Goal: Information Seeking & Learning: Learn about a topic

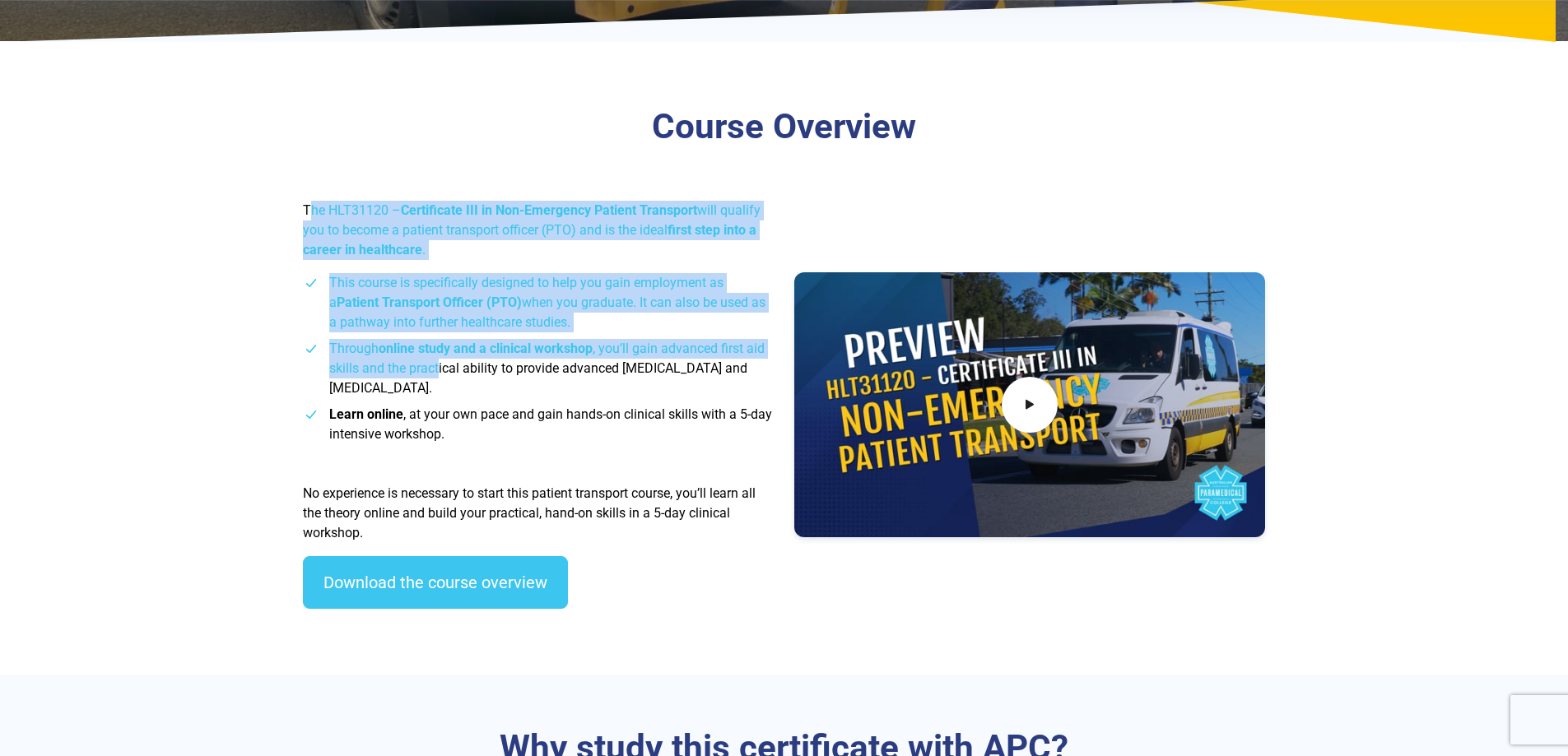
drag, startPoint x: 311, startPoint y: 206, endPoint x: 439, endPoint y: 367, distance: 205.7
click at [439, 367] on div "The HLT31120 – Certificate III in Non-Emergency Patient Transport will qualify …" at bounding box center [538, 411] width 491 height 421
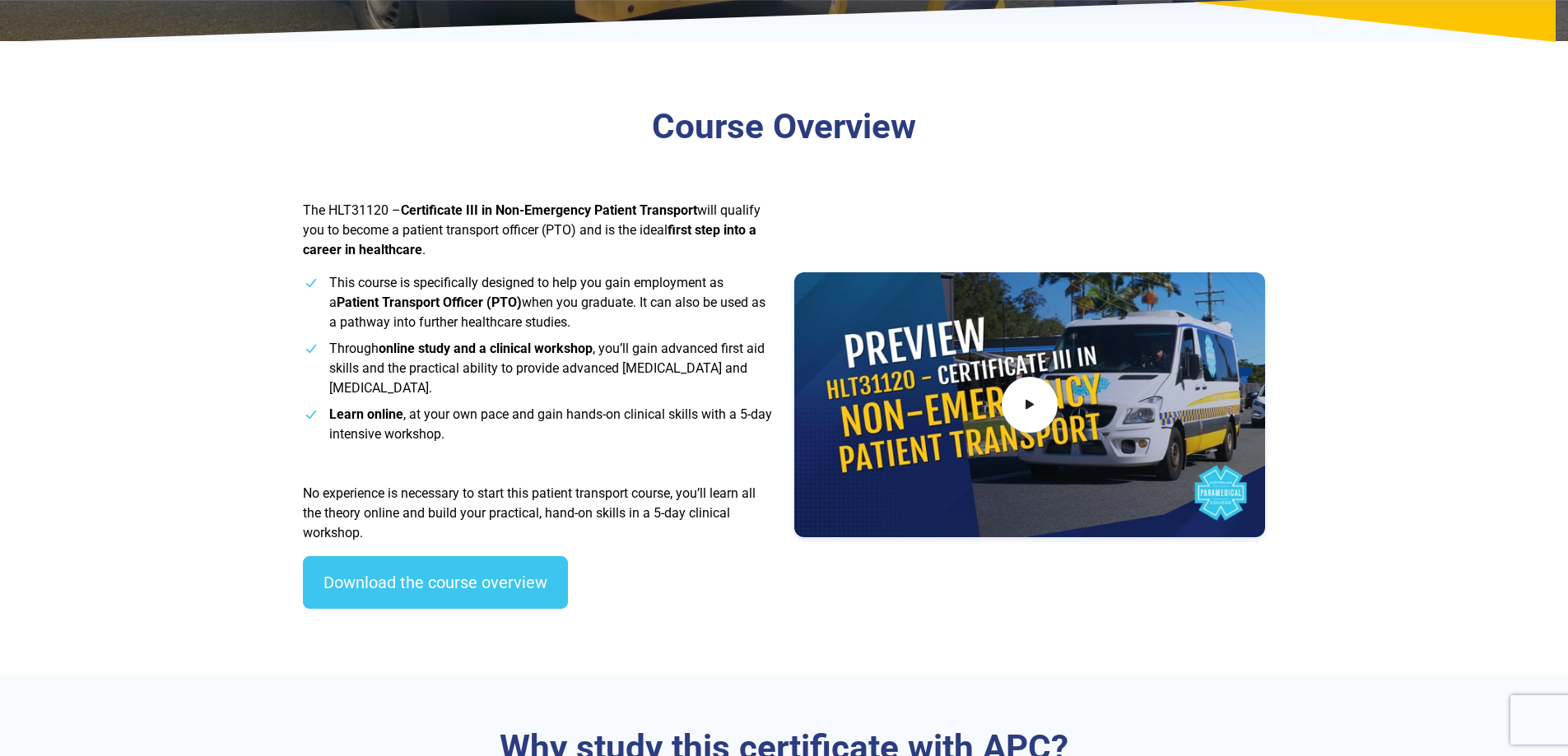
click at [431, 391] on li "Through online study and a clinical workshop , you’ll gain advanced first aid s…" at bounding box center [538, 369] width 471 height 59
drag, startPoint x: 456, startPoint y: 343, endPoint x: 463, endPoint y: 377, distance: 34.7
click at [463, 377] on li "Through online study and a clinical workshop , you’ll gain advanced first aid s…" at bounding box center [538, 369] width 471 height 59
click at [436, 392] on li "Through online study and a clinical workshop , you’ll gain advanced first aid s…" at bounding box center [538, 369] width 471 height 59
drag, startPoint x: 386, startPoint y: 412, endPoint x: 699, endPoint y: 418, distance: 313.1
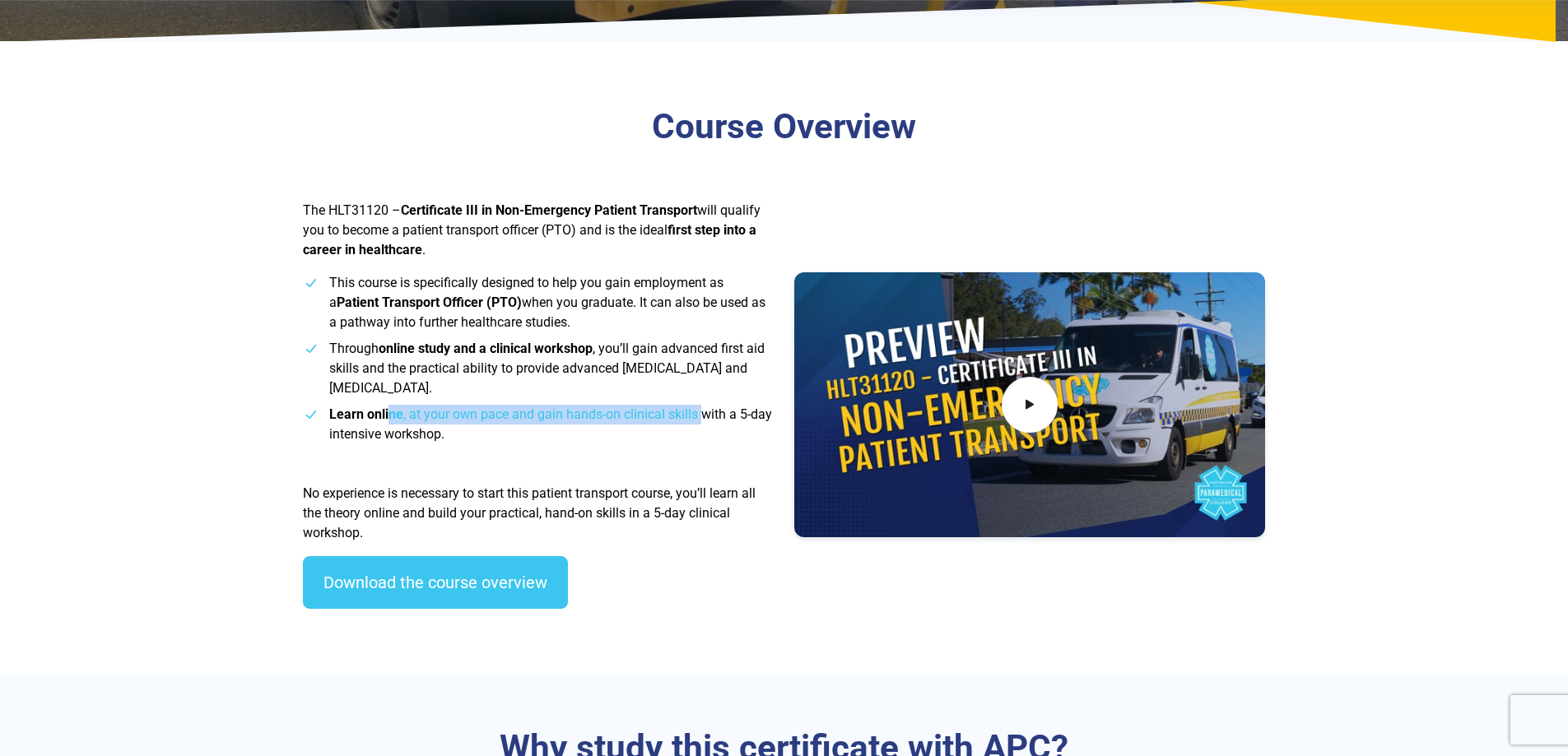
click at [699, 418] on span "Learn online , at your own pace and gain hands-on clinical skills with a 5-day …" at bounding box center [551, 424] width 443 height 36
click at [701, 418] on span "Learn online , at your own pace and gain hands-on clinical skills with a 5-day …" at bounding box center [551, 424] width 443 height 36
drag, startPoint x: 331, startPoint y: 412, endPoint x: 749, endPoint y: 424, distance: 418.2
click at [749, 424] on li "Learn online , at your own pace and gain hands-on clinical skills with a 5-day …" at bounding box center [538, 425] width 471 height 40
click at [518, 446] on div "The HLT31120 – Certificate III in Non-Emergency Patient Transport will qualify …" at bounding box center [538, 411] width 491 height 421
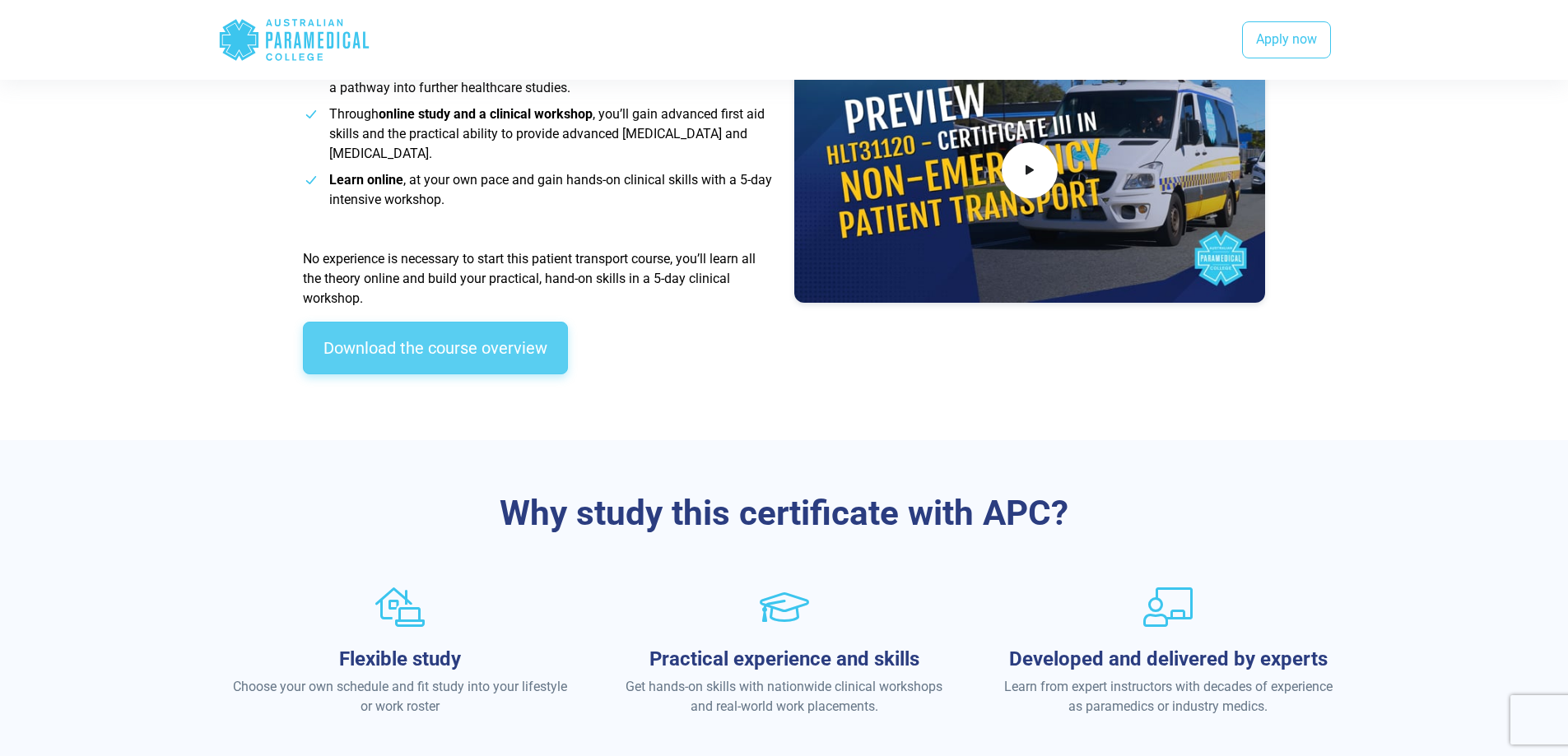
scroll to position [658, 0]
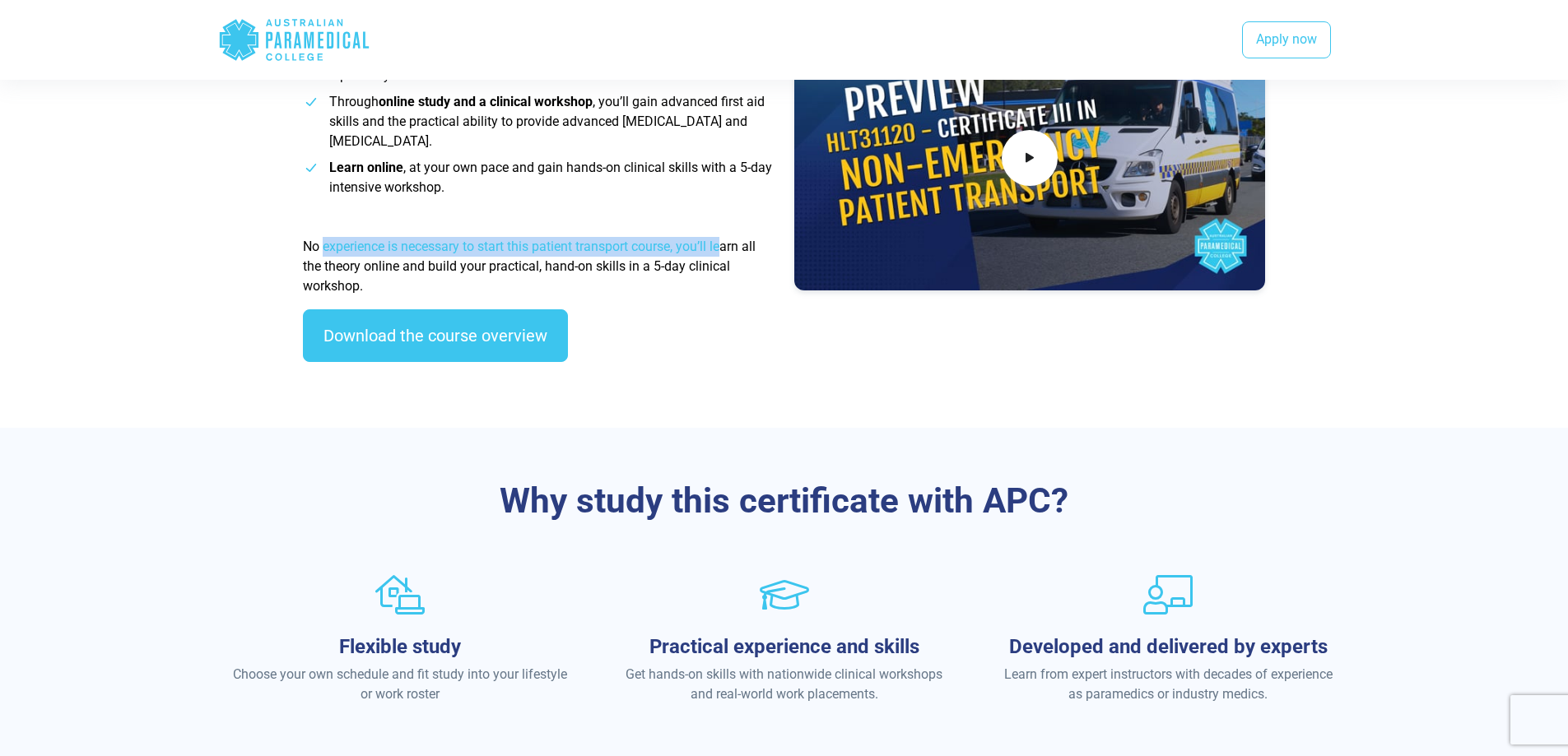
drag, startPoint x: 322, startPoint y: 239, endPoint x: 730, endPoint y: 256, distance: 408.4
click at [730, 256] on p "No experience is necessary to start this patient transport course, you’ll learn…" at bounding box center [538, 266] width 471 height 59
click at [437, 269] on span "No experience is necessary to start this patient transport course, you’ll learn…" at bounding box center [529, 266] width 453 height 55
drag, startPoint x: 542, startPoint y: 267, endPoint x: 711, endPoint y: 264, distance: 169.0
click at [711, 264] on span "No experience is necessary to start this patient transport course, you’ll learn…" at bounding box center [529, 266] width 453 height 55
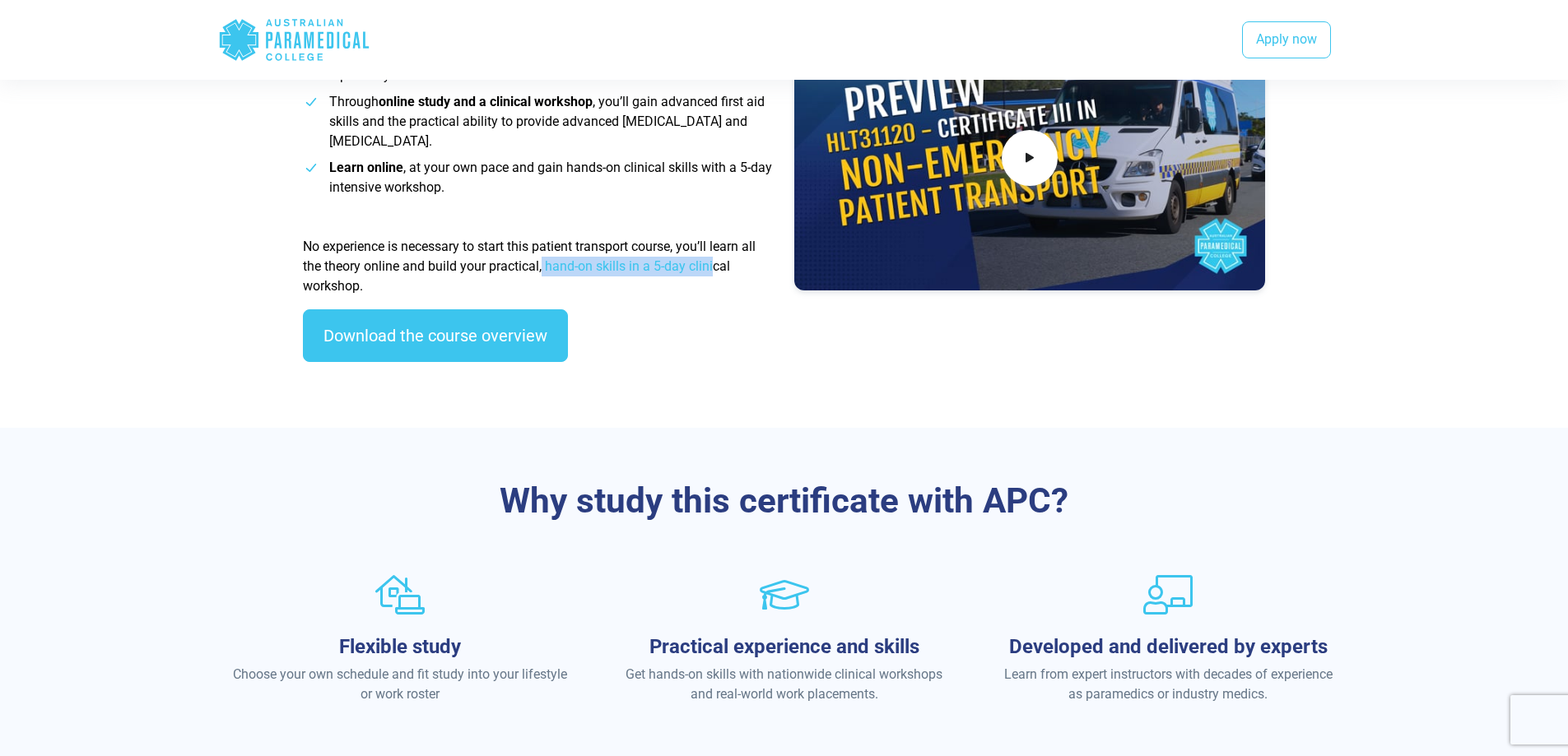
click at [553, 273] on span "No experience is necessary to start this patient transport course, you’ll learn…" at bounding box center [529, 266] width 453 height 55
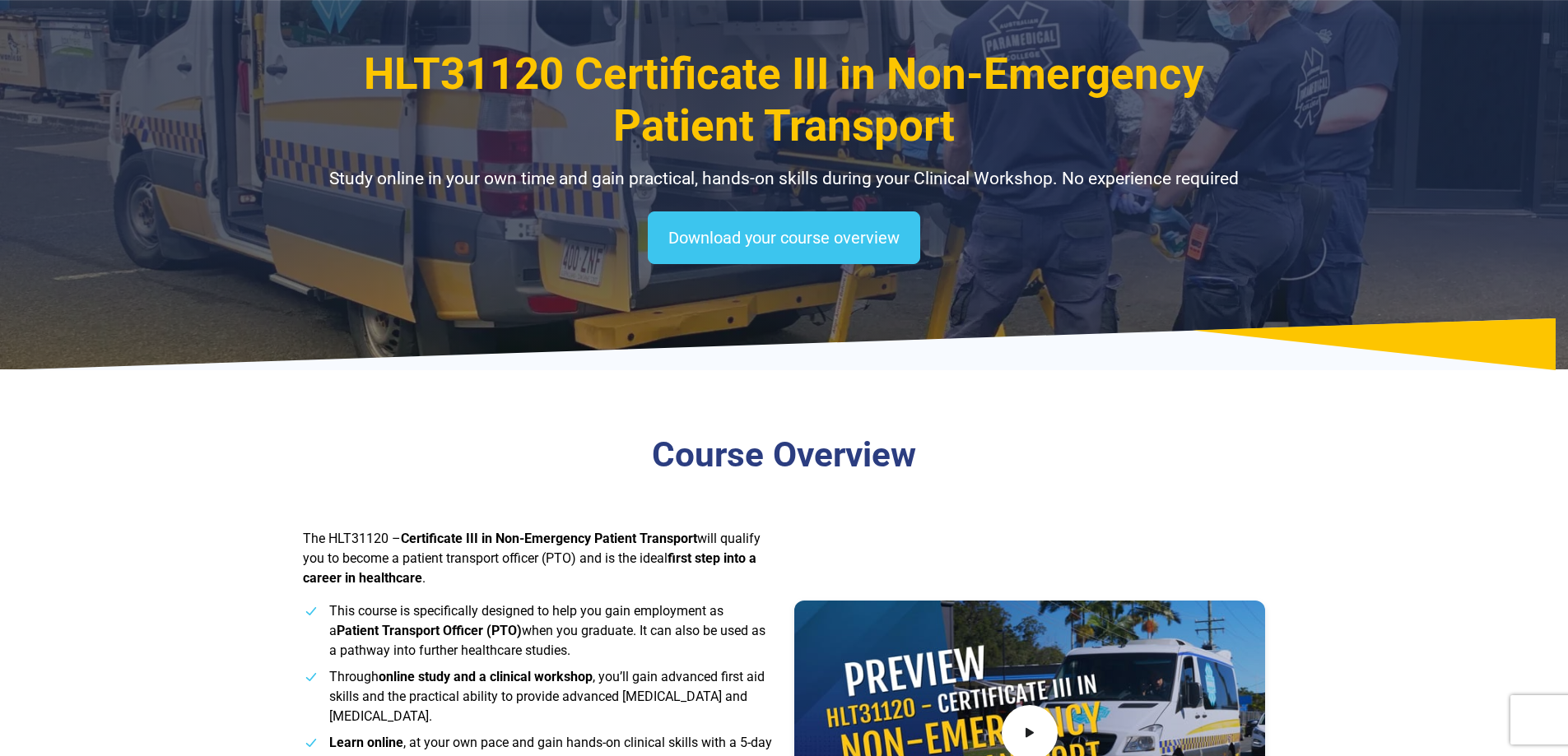
scroll to position [0, 0]
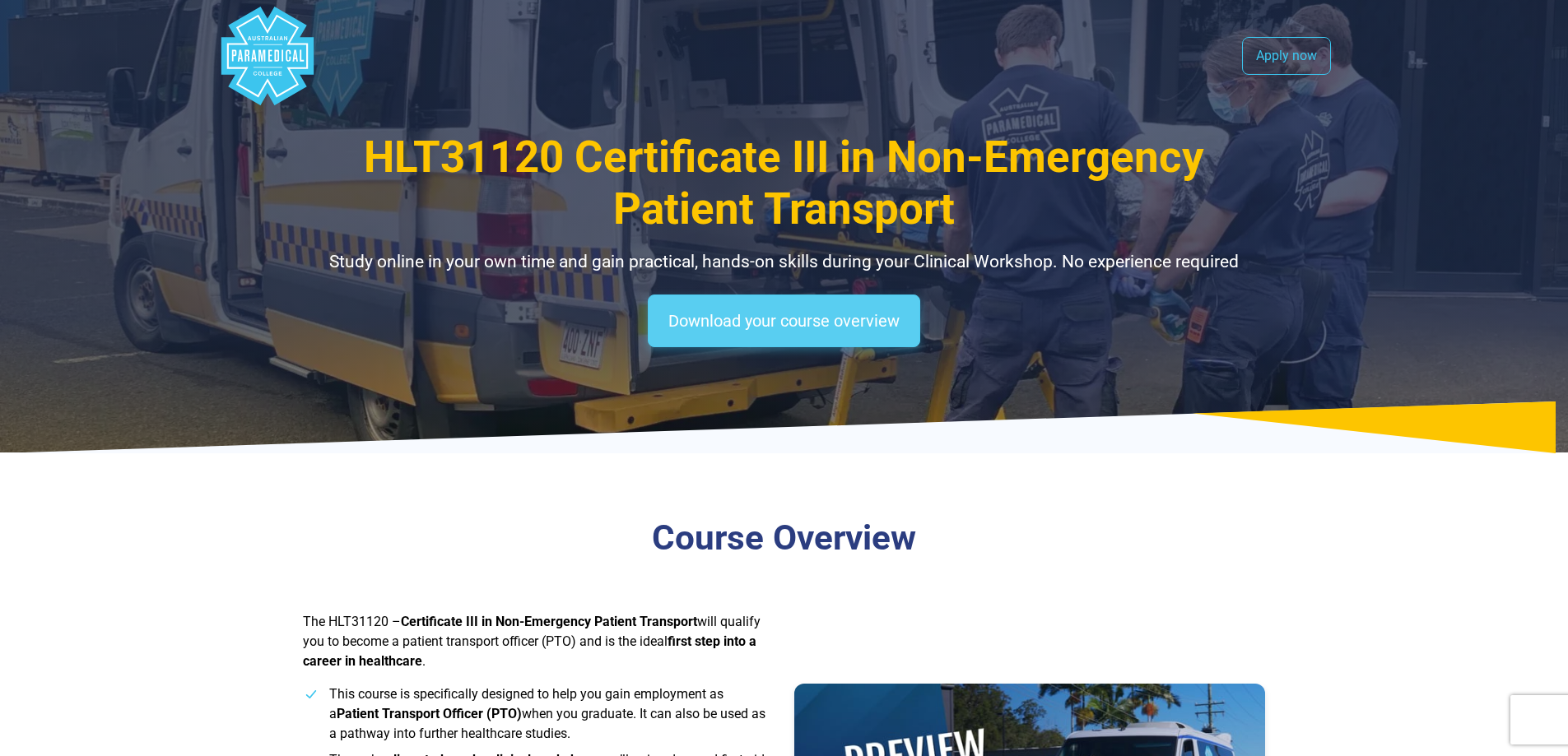
click at [792, 314] on link "Download your course overview" at bounding box center [784, 321] width 272 height 53
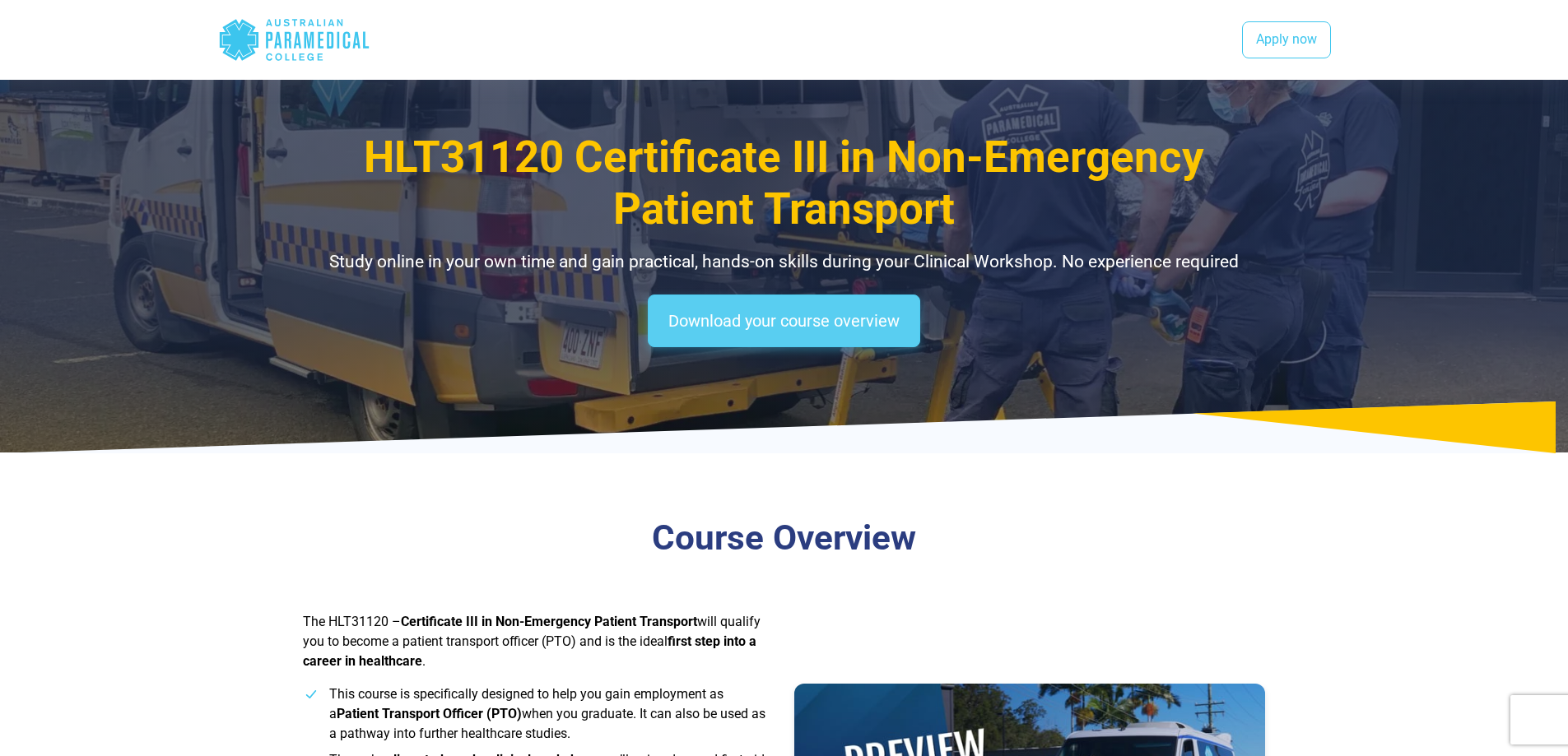
scroll to position [1461, 0]
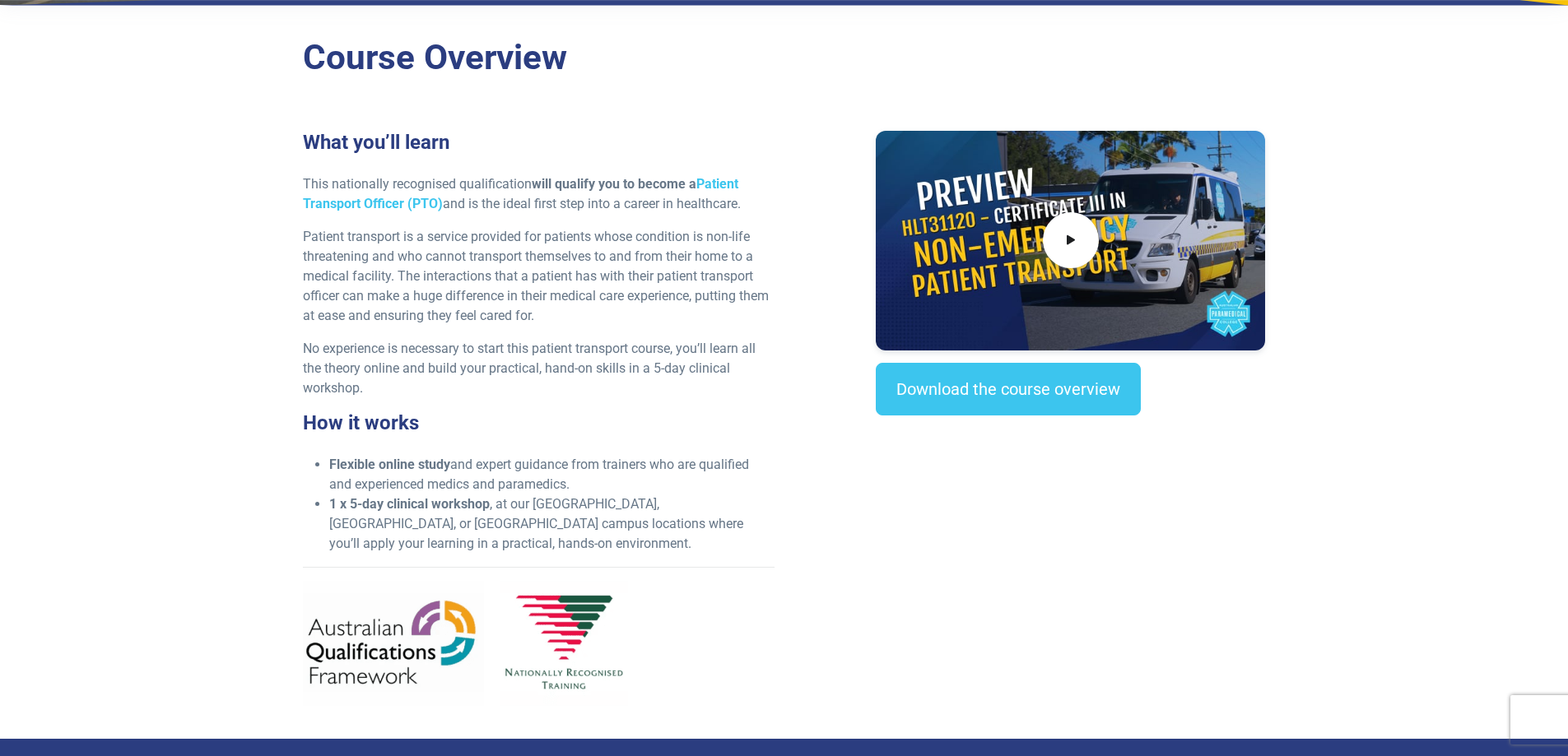
scroll to position [494, 0]
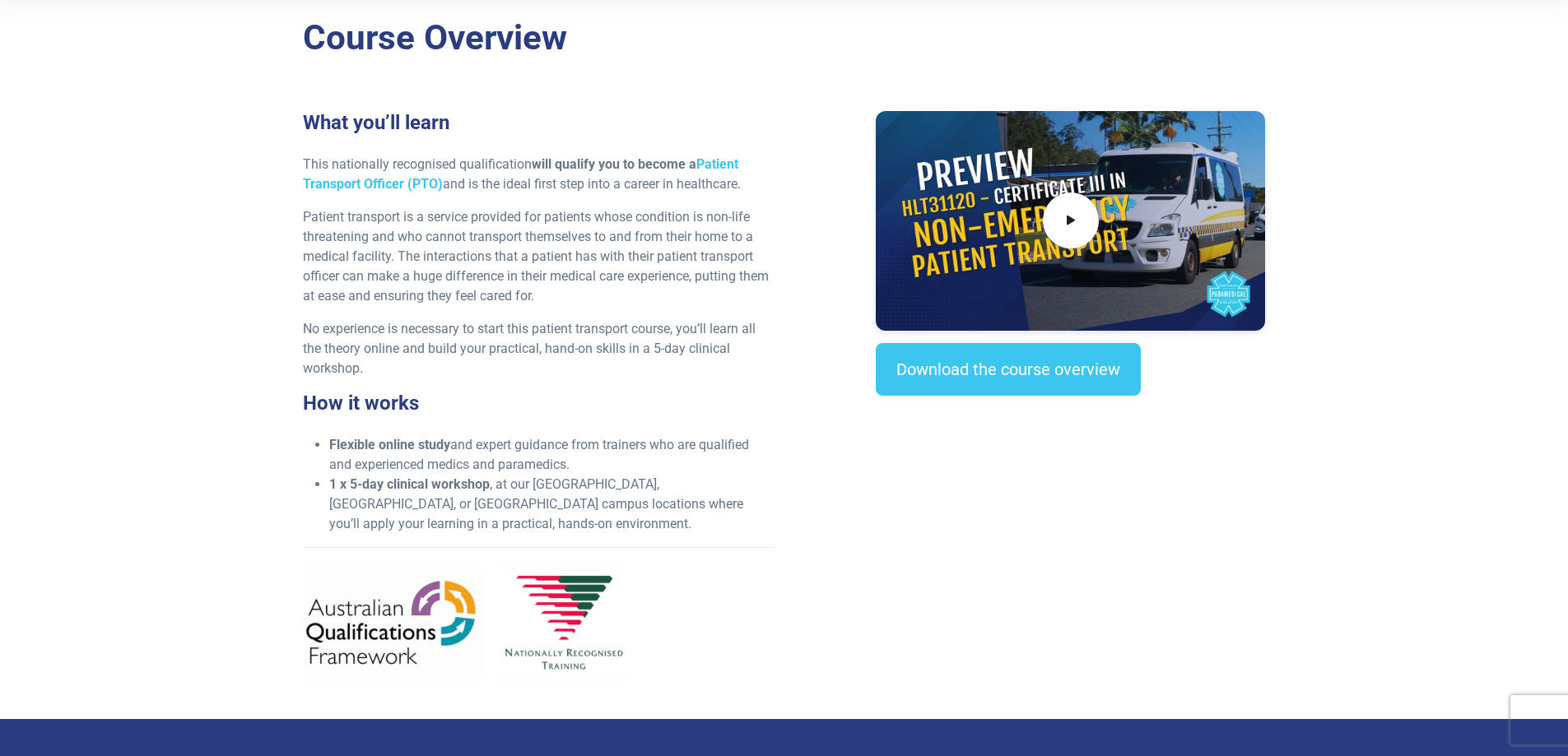
drag, startPoint x: 379, startPoint y: 447, endPoint x: 655, endPoint y: 463, distance: 276.5
click at [655, 463] on li "Flexible online study and expert guidance from trainers who are qualified and e…" at bounding box center [552, 455] width 445 height 40
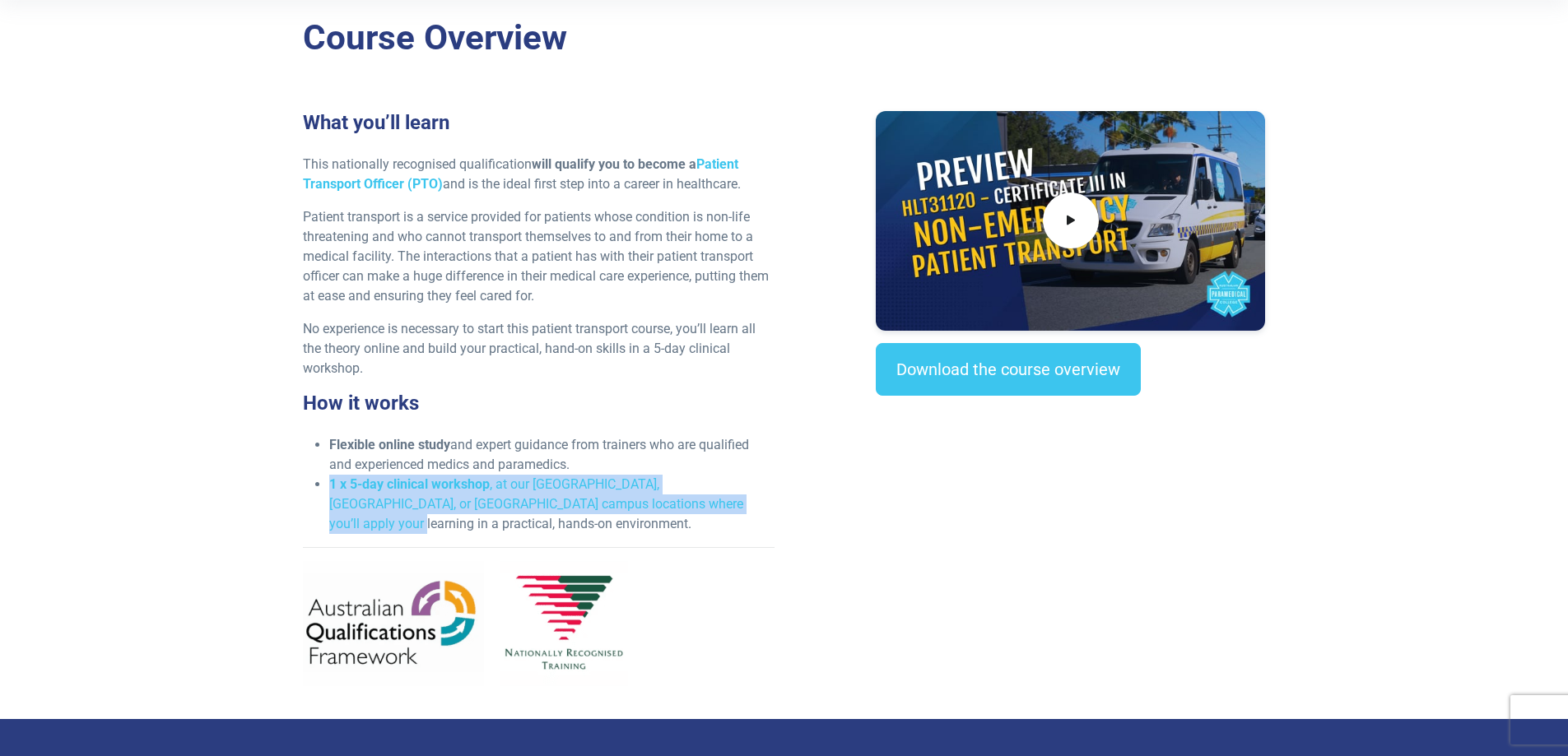
drag, startPoint x: 328, startPoint y: 483, endPoint x: 703, endPoint y: 502, distance: 375.5
click at [703, 502] on li "1 x 5-day clinical workshop , at our NSW, VIC, or QLD campus locations where yo…" at bounding box center [552, 504] width 445 height 59
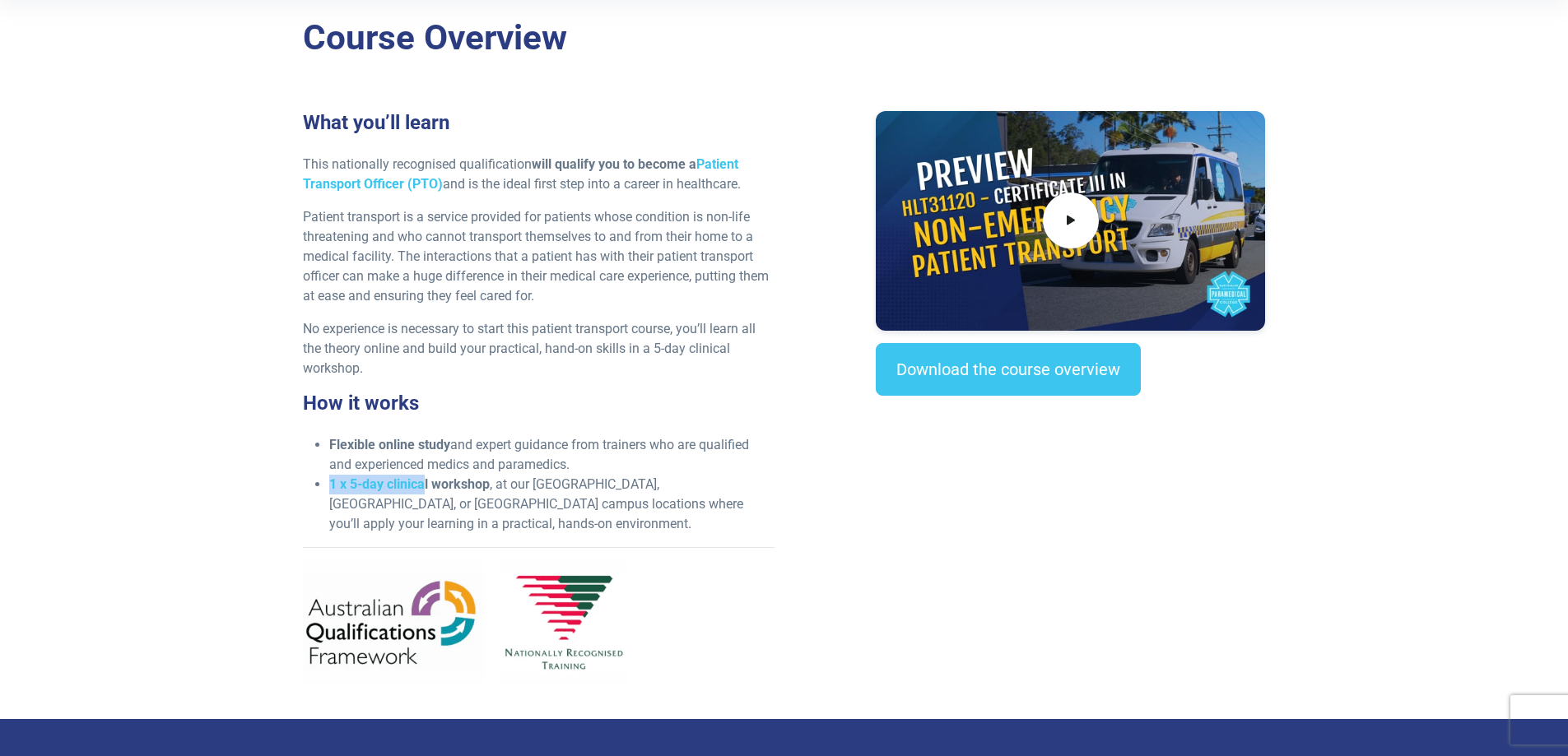
drag, startPoint x: 332, startPoint y: 485, endPoint x: 426, endPoint y: 483, distance: 94.0
click at [426, 483] on strong "1 x 5-day clinical workshop" at bounding box center [409, 484] width 160 height 16
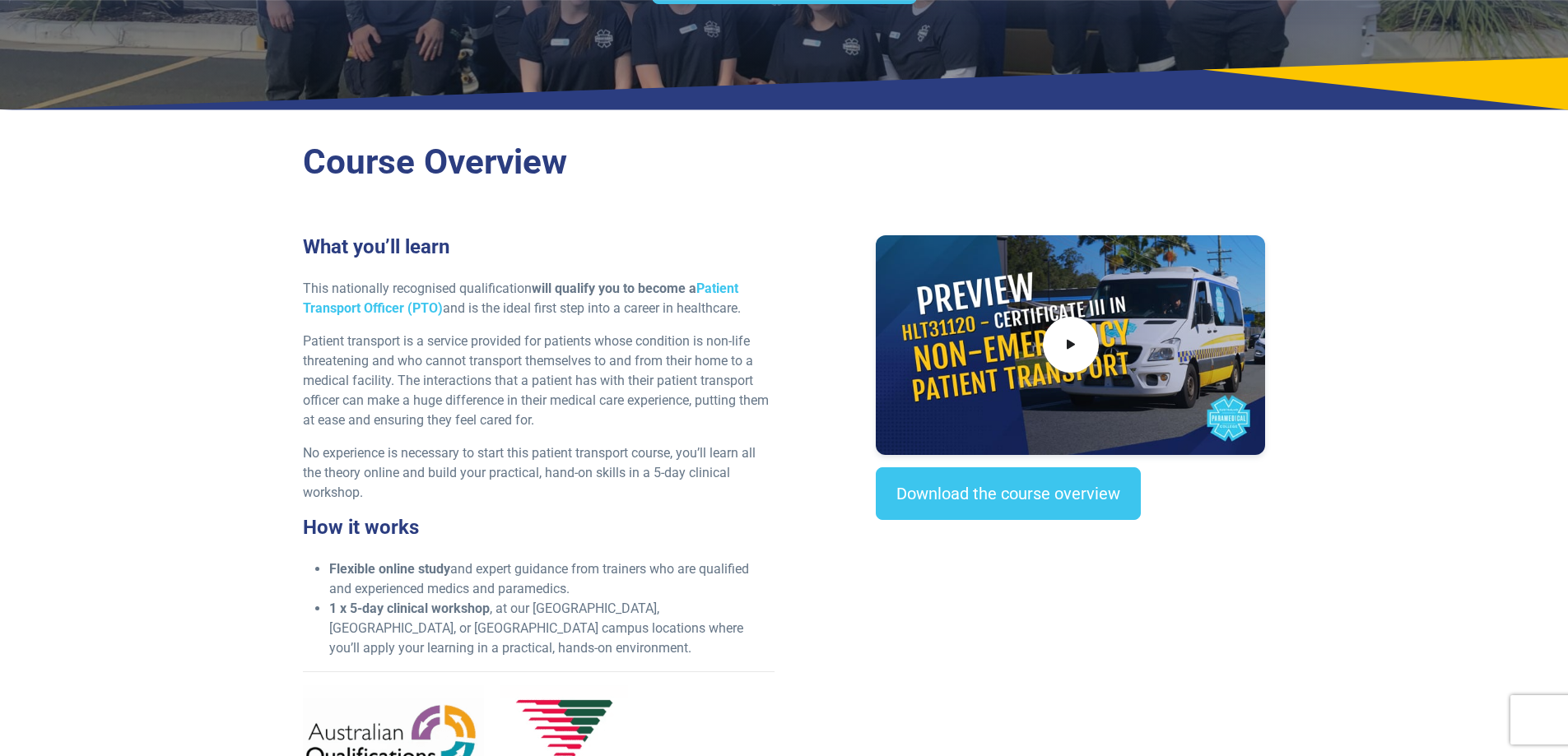
scroll to position [412, 0]
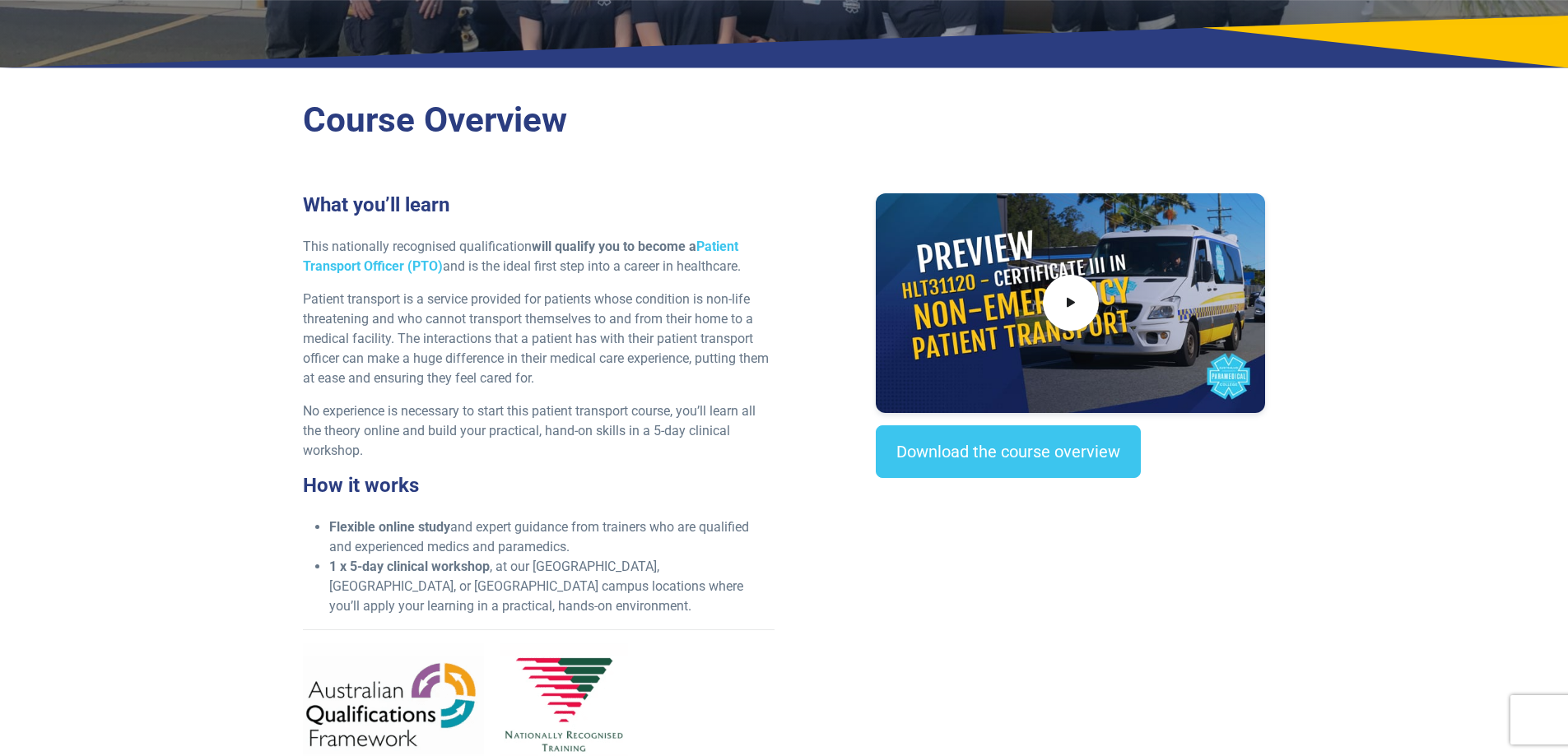
drag, startPoint x: 305, startPoint y: 245, endPoint x: 684, endPoint y: 459, distance: 435.2
click at [684, 459] on div "What you’ll learn This nationally recognised qualification will qualify you to …" at bounding box center [538, 487] width 491 height 588
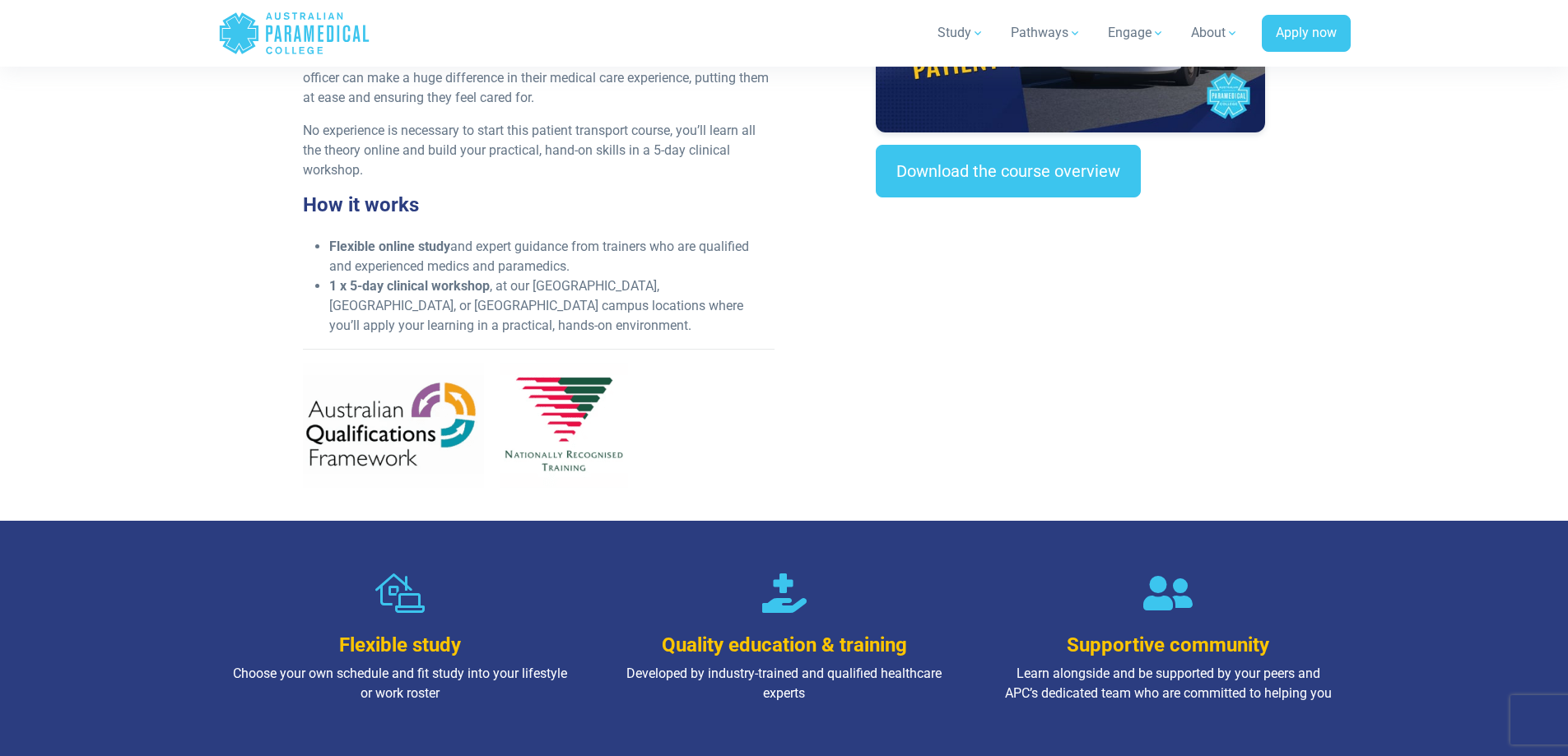
scroll to position [741, 0]
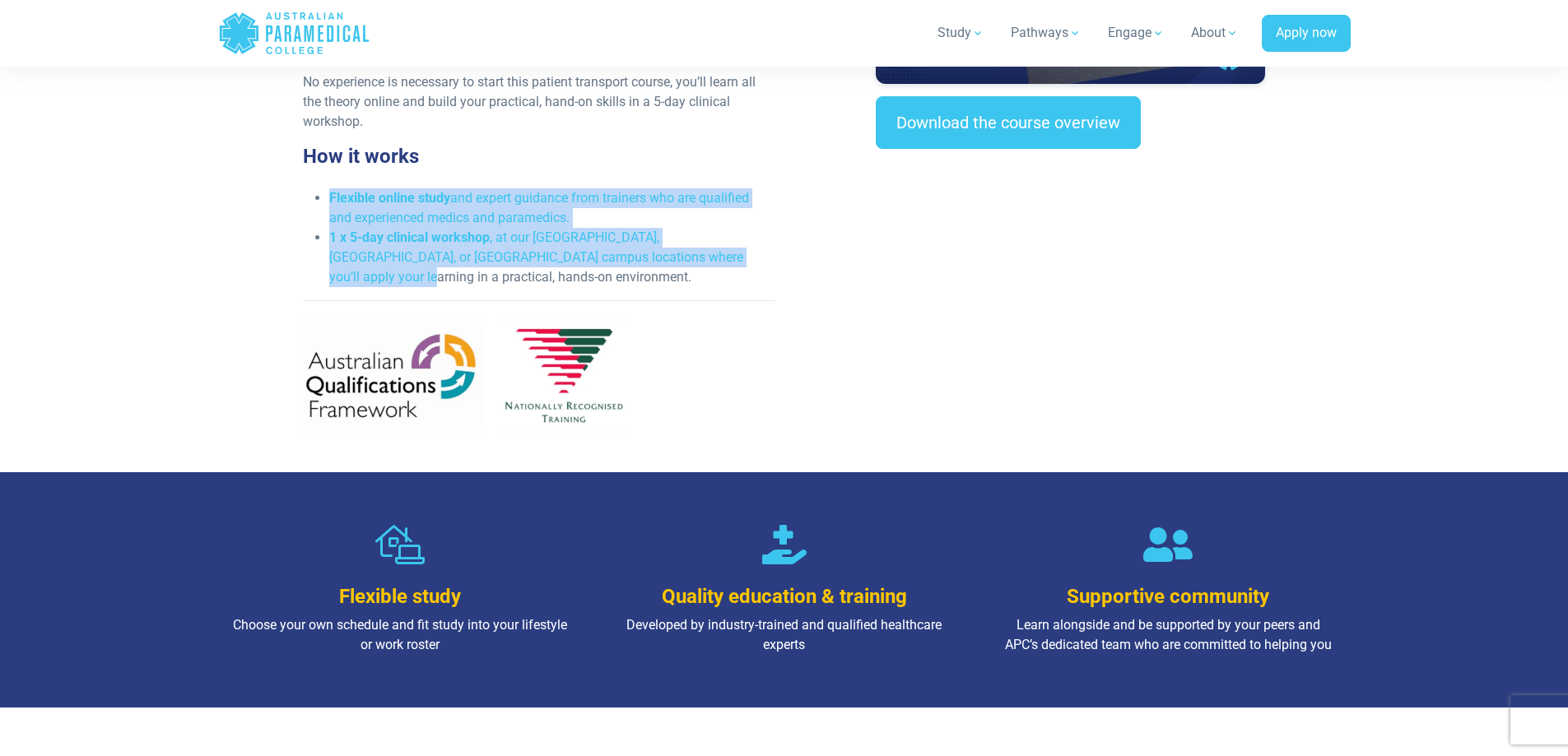
drag, startPoint x: 331, startPoint y: 200, endPoint x: 720, endPoint y: 256, distance: 393.0
click at [720, 256] on ul "Flexible online study and expert guidance from trainers who are qualified and e…" at bounding box center [538, 238] width 471 height 99
click at [372, 243] on strong "1 x 5-day clinical workshop" at bounding box center [409, 238] width 160 height 16
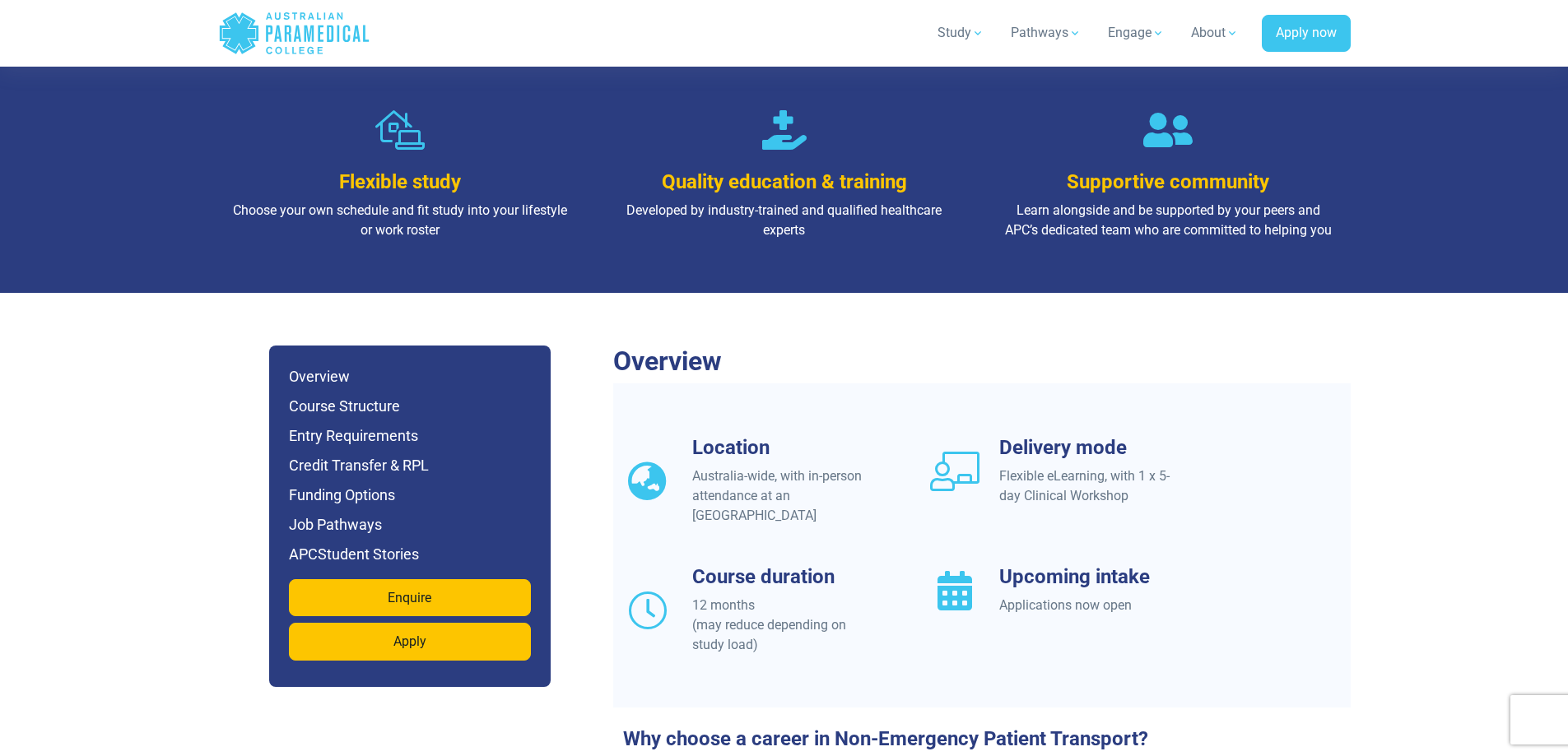
scroll to position [1235, 0]
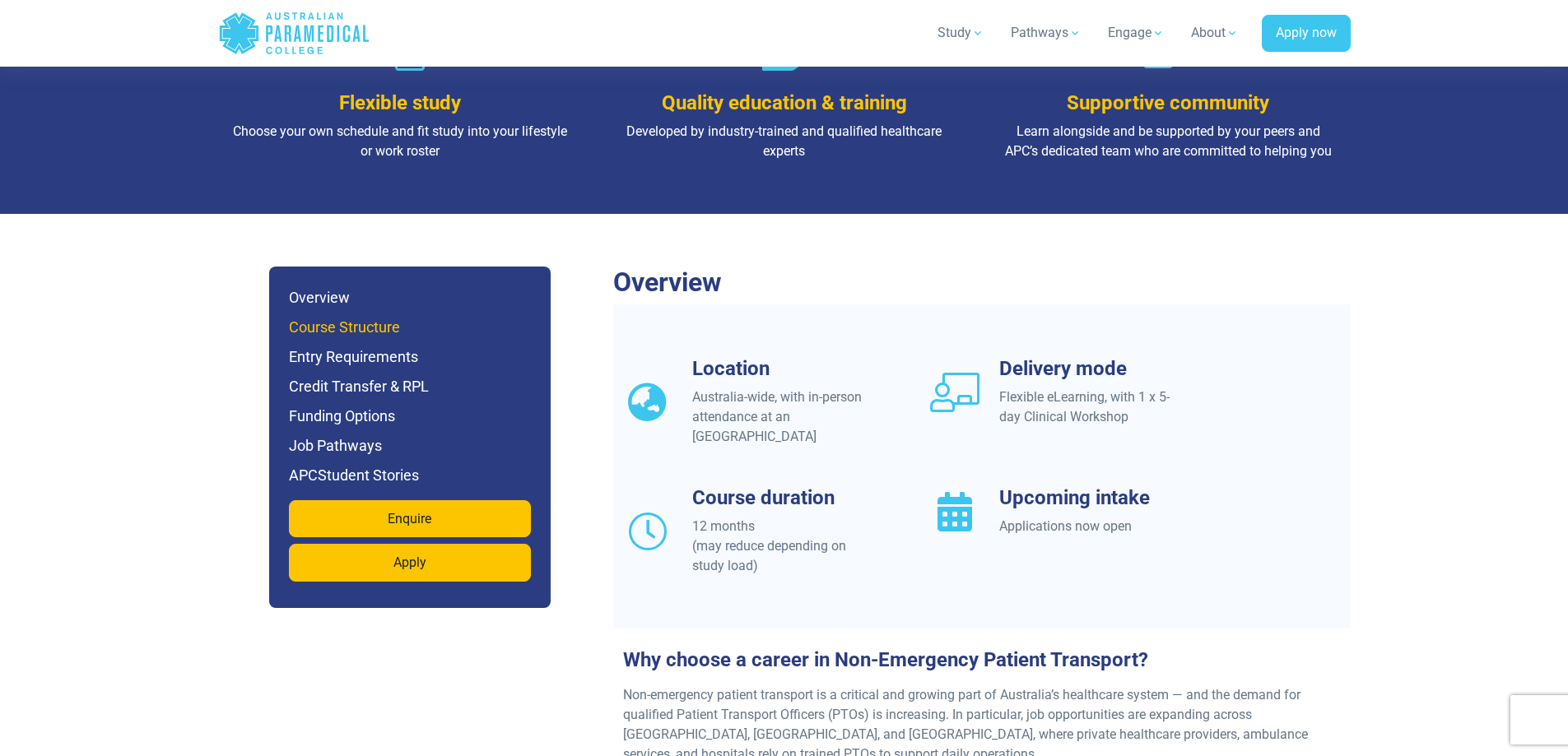
click at [365, 316] on h6 "Course Structure" at bounding box center [409, 327] width 242 height 23
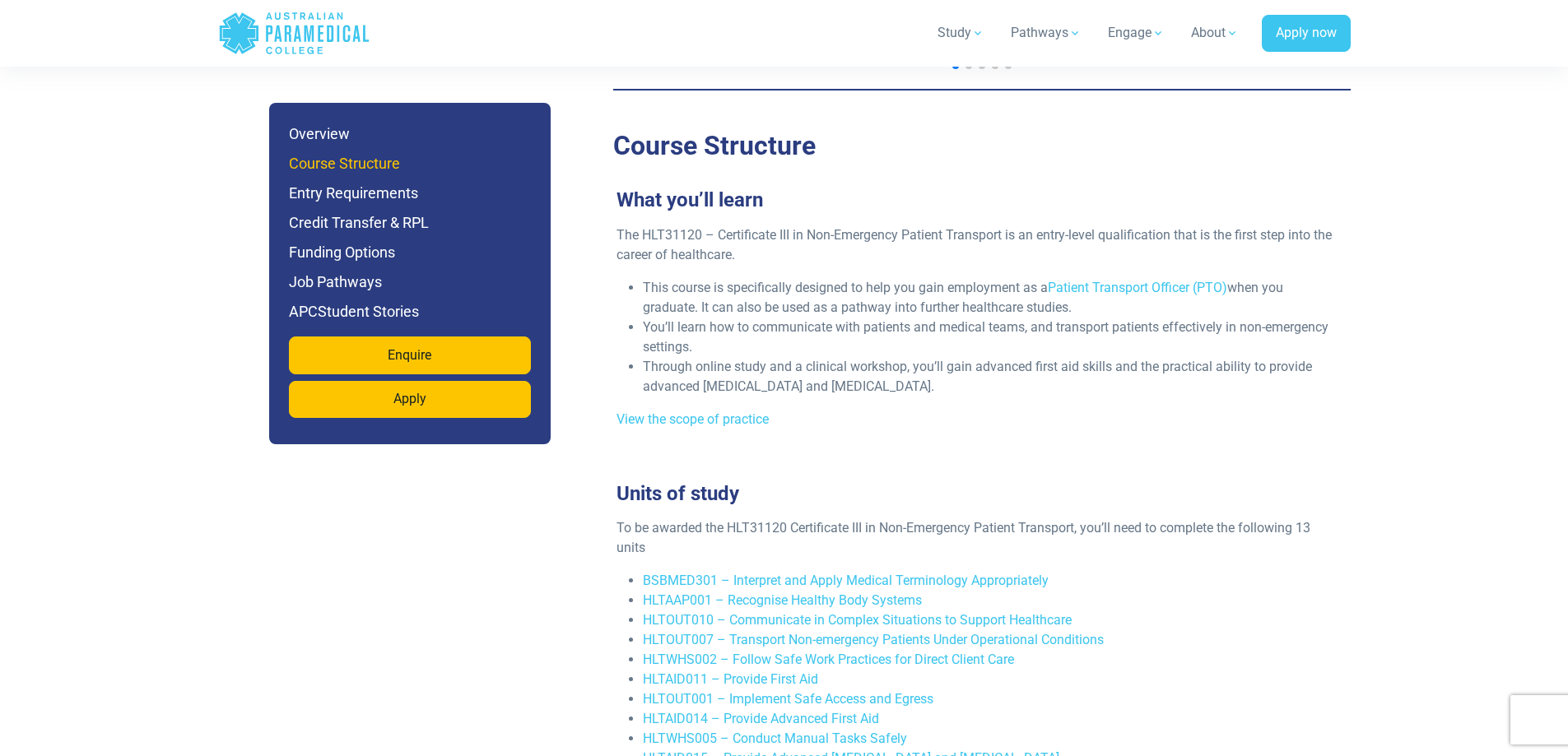
scroll to position [2868, 0]
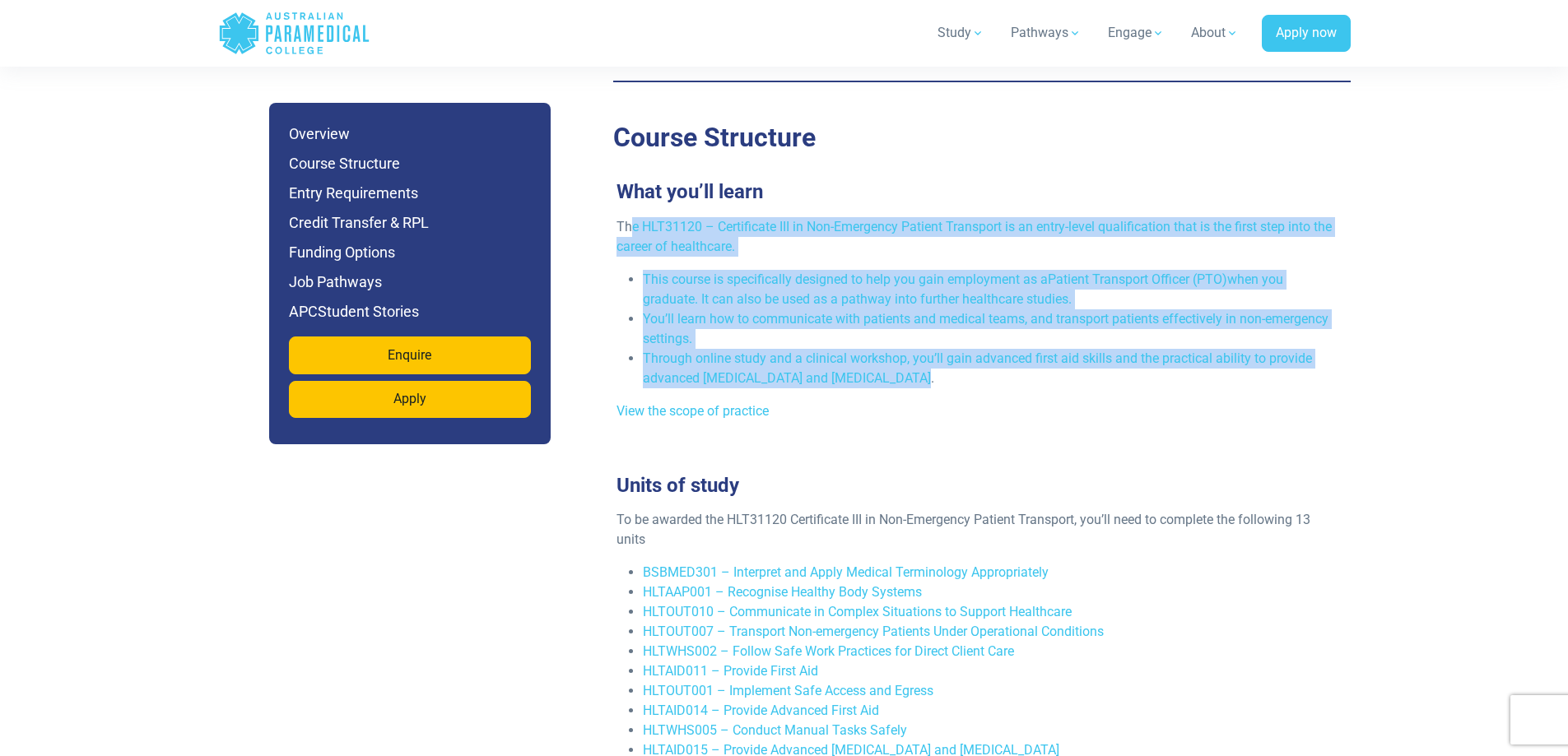
drag, startPoint x: 628, startPoint y: 188, endPoint x: 1018, endPoint y: 338, distance: 417.9
click at [1023, 334] on div "The HLT31120 – Certificate III in Non-Emergency Patient Transport is an entry-l…" at bounding box center [975, 325] width 737 height 217
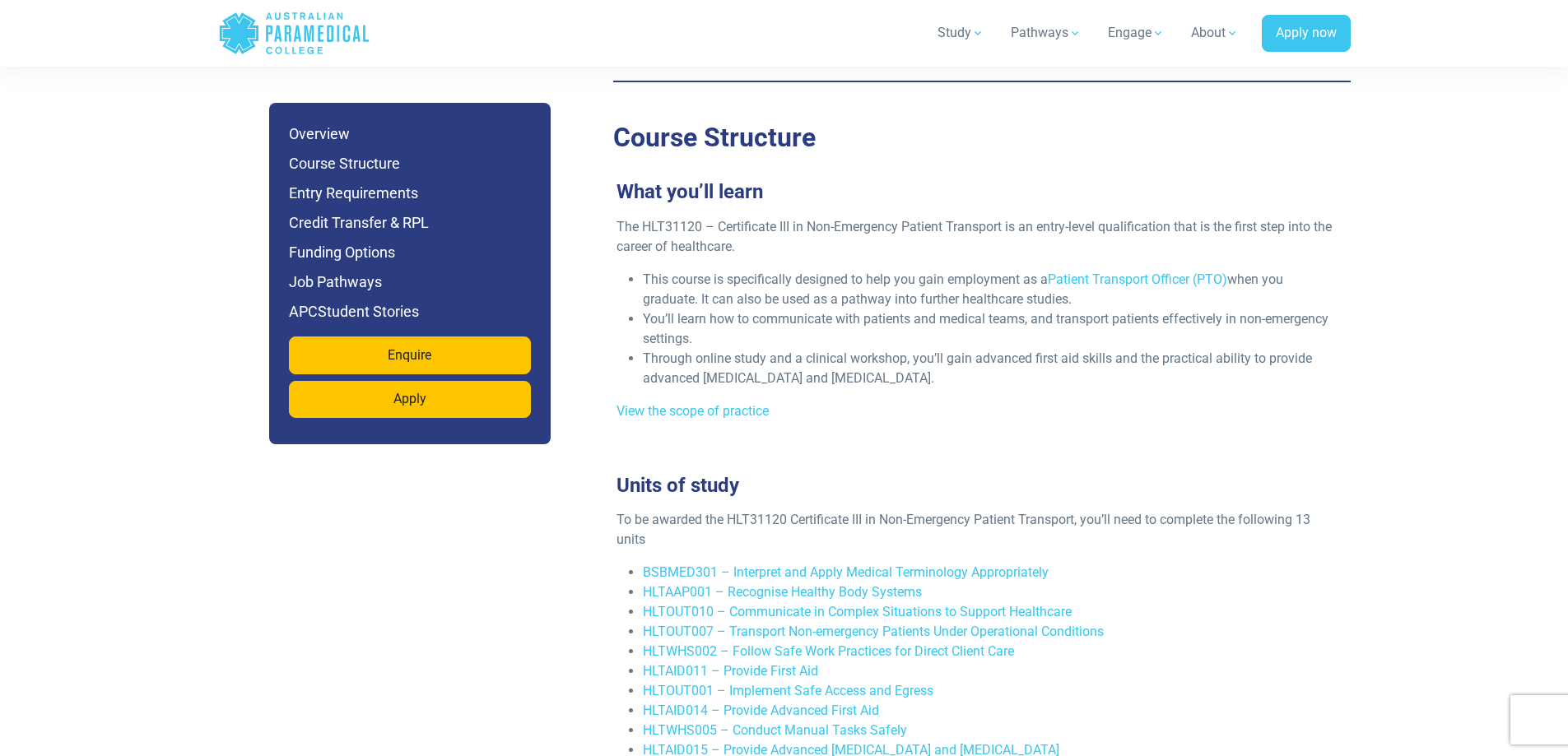
click at [999, 353] on div "The HLT31120 – Certificate III in Non-Emergency Patient Transport is an entry-l…" at bounding box center [975, 325] width 737 height 217
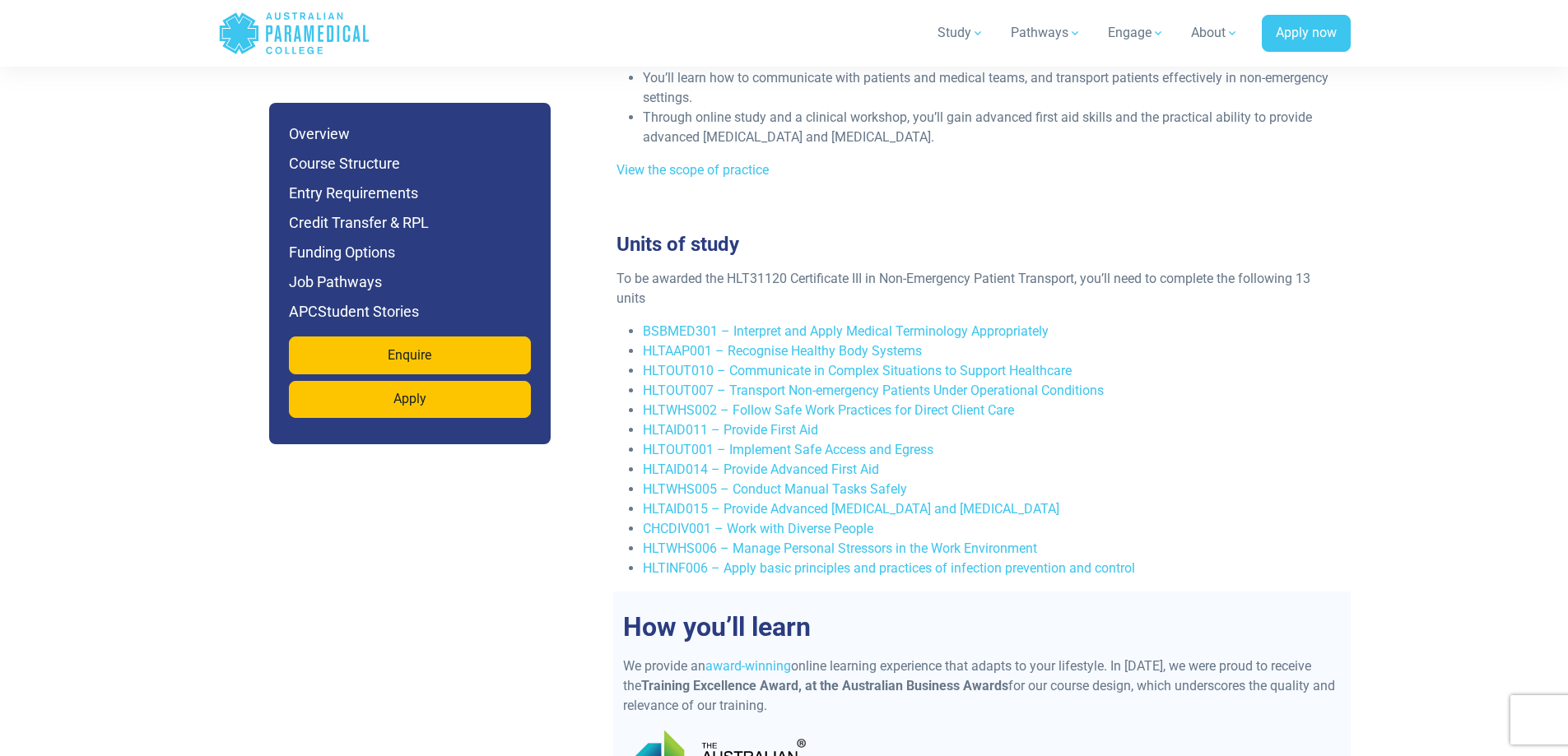
scroll to position [3115, 0]
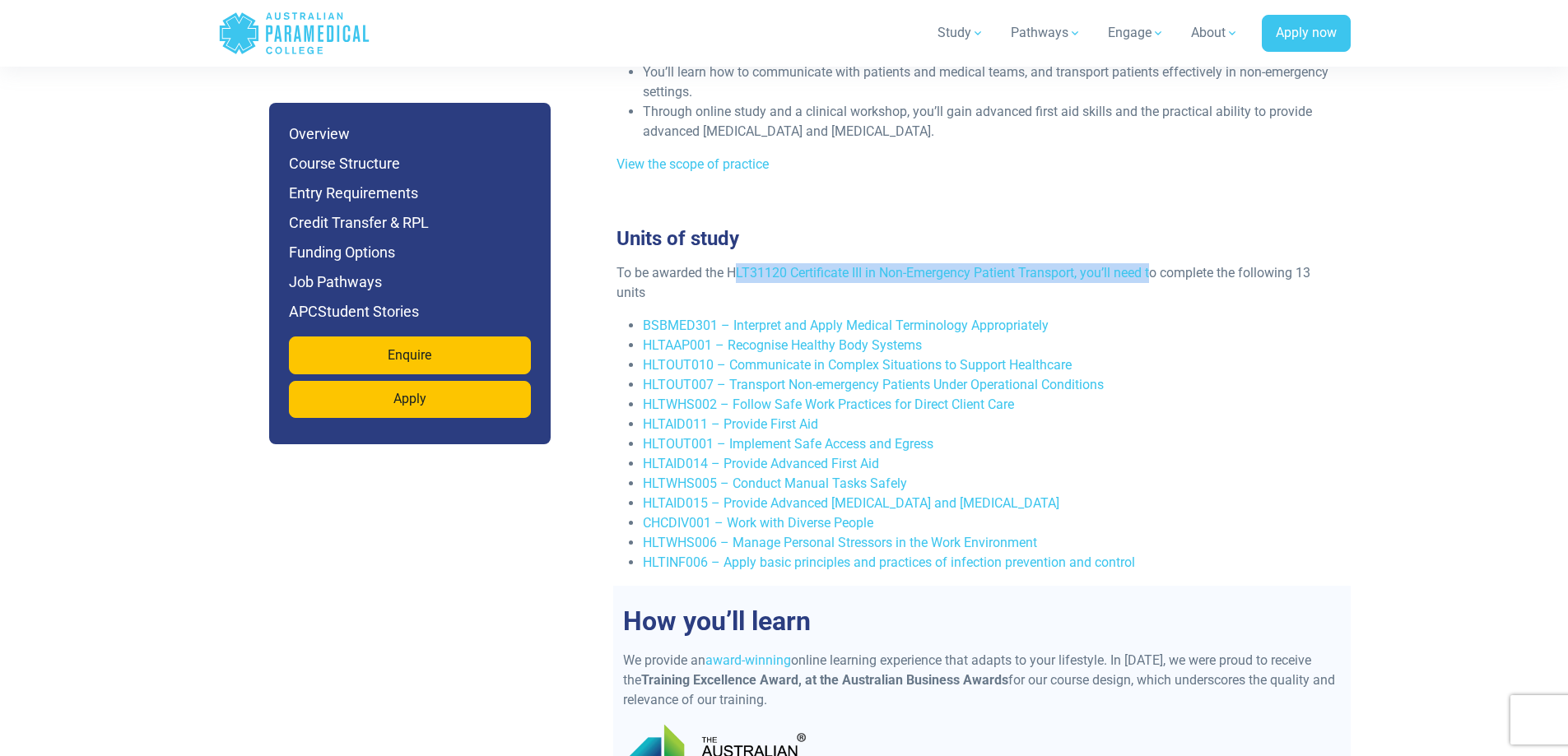
drag, startPoint x: 734, startPoint y: 232, endPoint x: 1158, endPoint y: 238, distance: 424.0
click at [1158, 263] on p "To be awarded the HLT31120 Certificate III in Non-Emergency Patient Transport, …" at bounding box center [975, 283] width 718 height 40
click at [1151, 263] on p "To be awarded the HLT31120 Certificate III in Non-Emergency Patient Transport, …" at bounding box center [975, 283] width 718 height 40
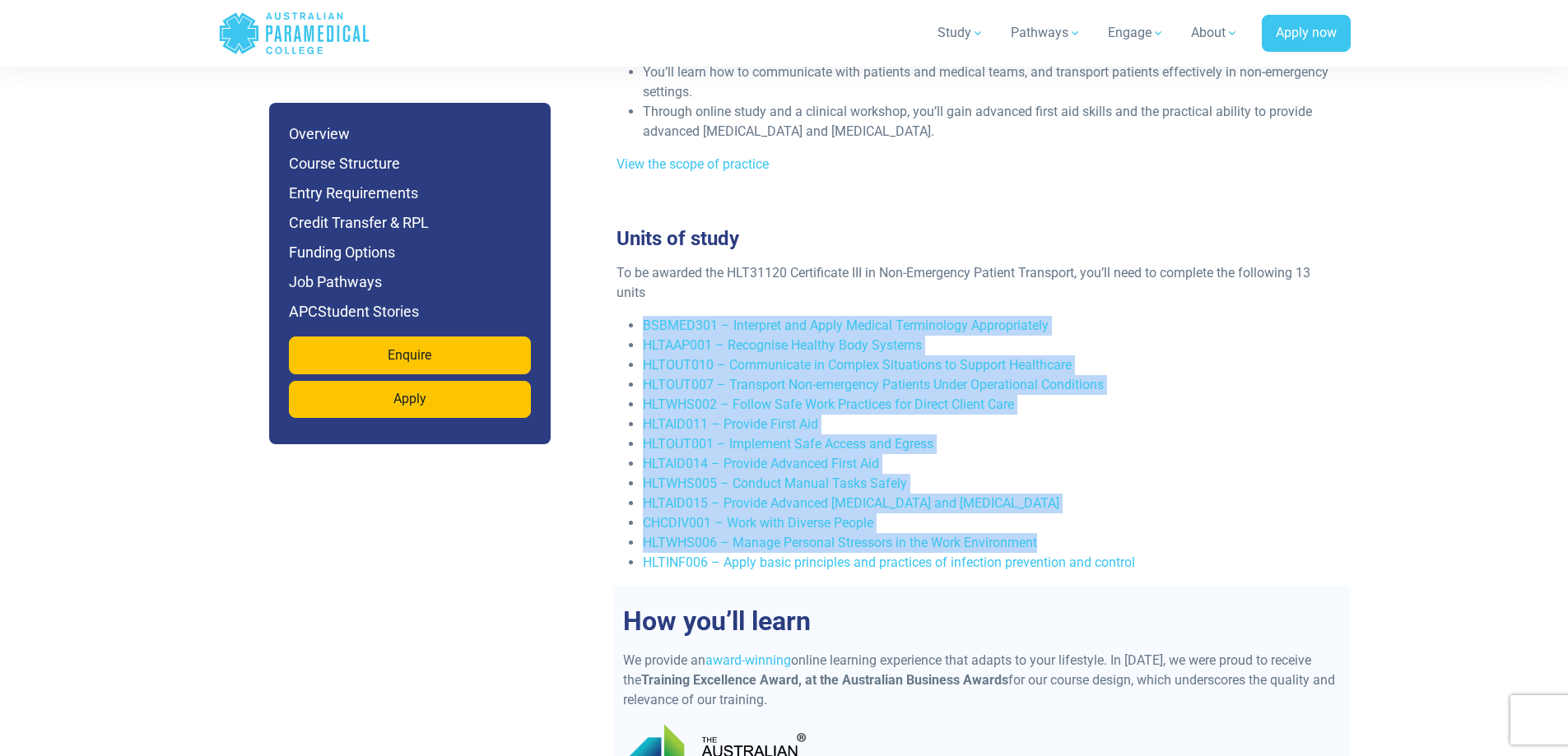
drag, startPoint x: 608, startPoint y: 276, endPoint x: 1157, endPoint y: 505, distance: 594.8
click at [1157, 505] on div "To be awarded the HLT31120 Certificate III in Non-Emergency Patient Transport, …" at bounding box center [975, 424] width 737 height 322
click at [1173, 474] on li "HLTWHS005 – Conduct Manual Tasks Safely" at bounding box center [988, 484] width 691 height 20
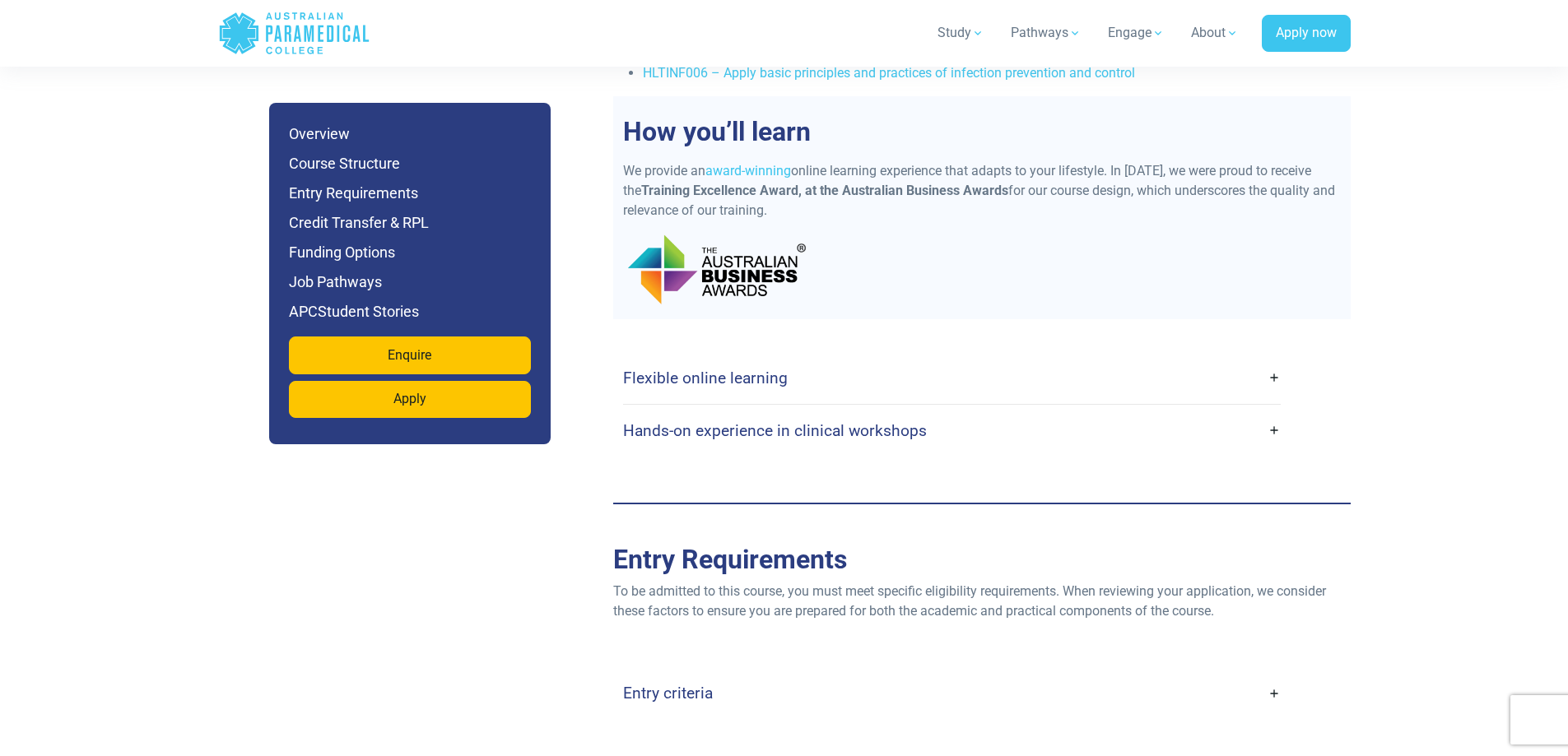
scroll to position [3609, 0]
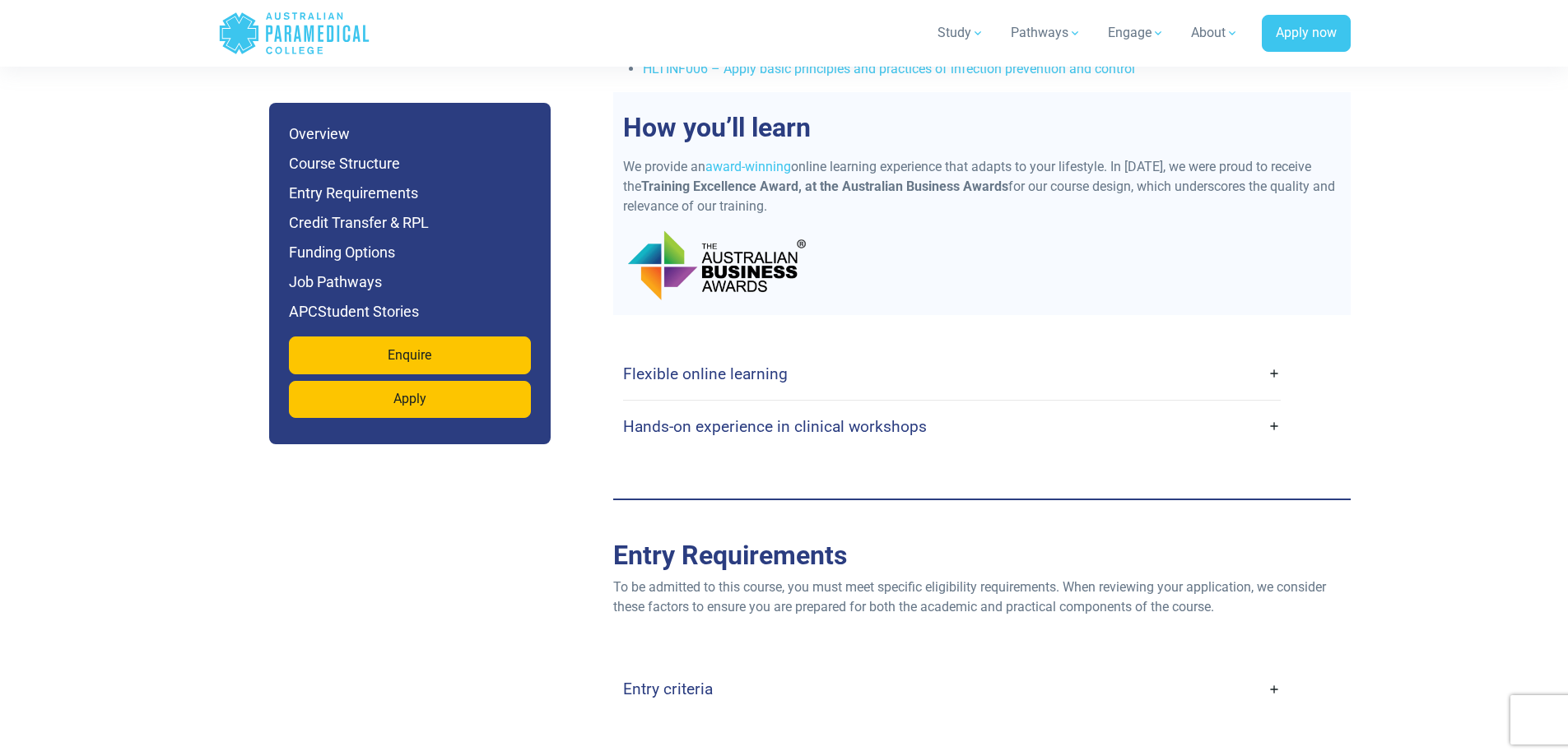
click at [1272, 354] on link "Flexible online learning" at bounding box center [952, 373] width 658 height 39
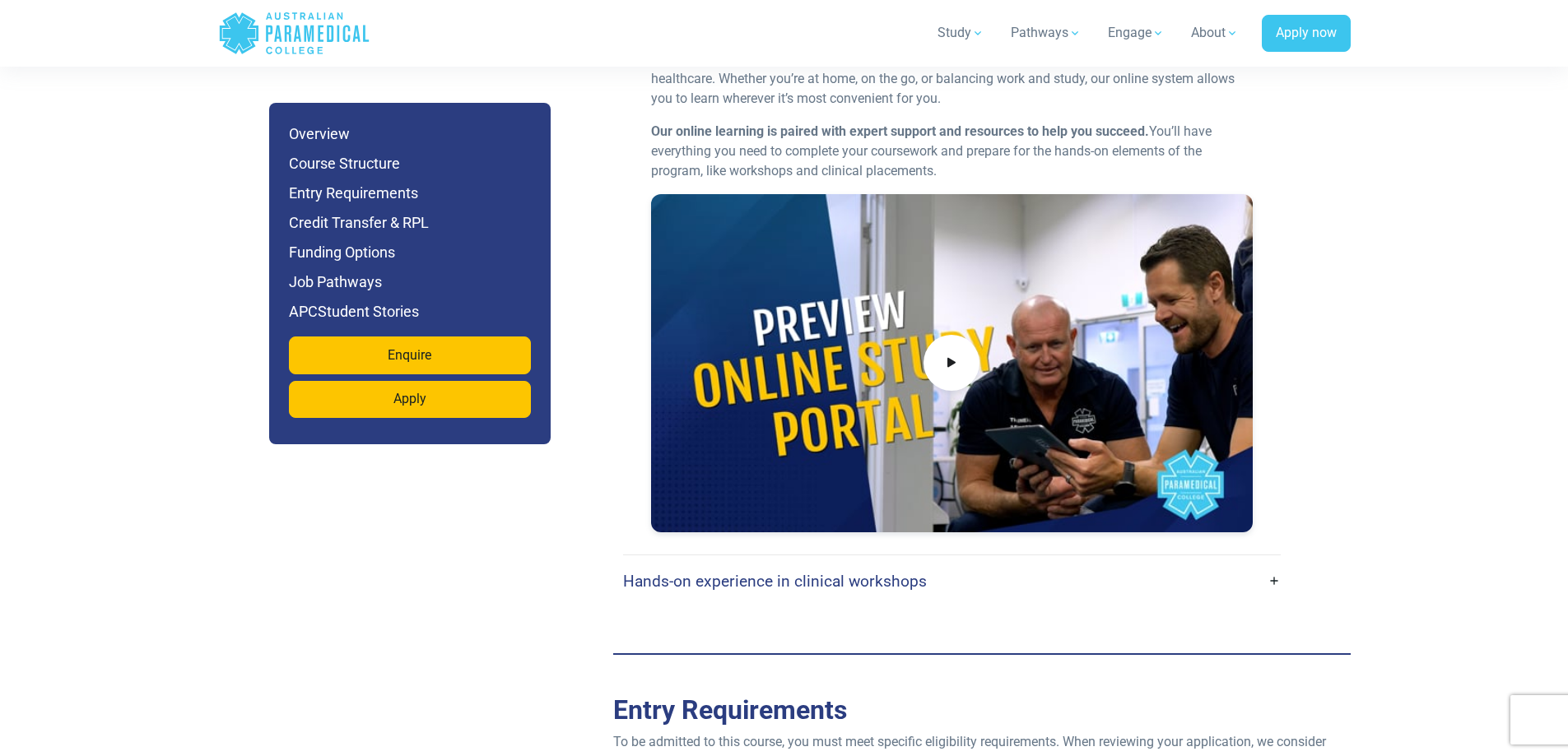
scroll to position [4021, 0]
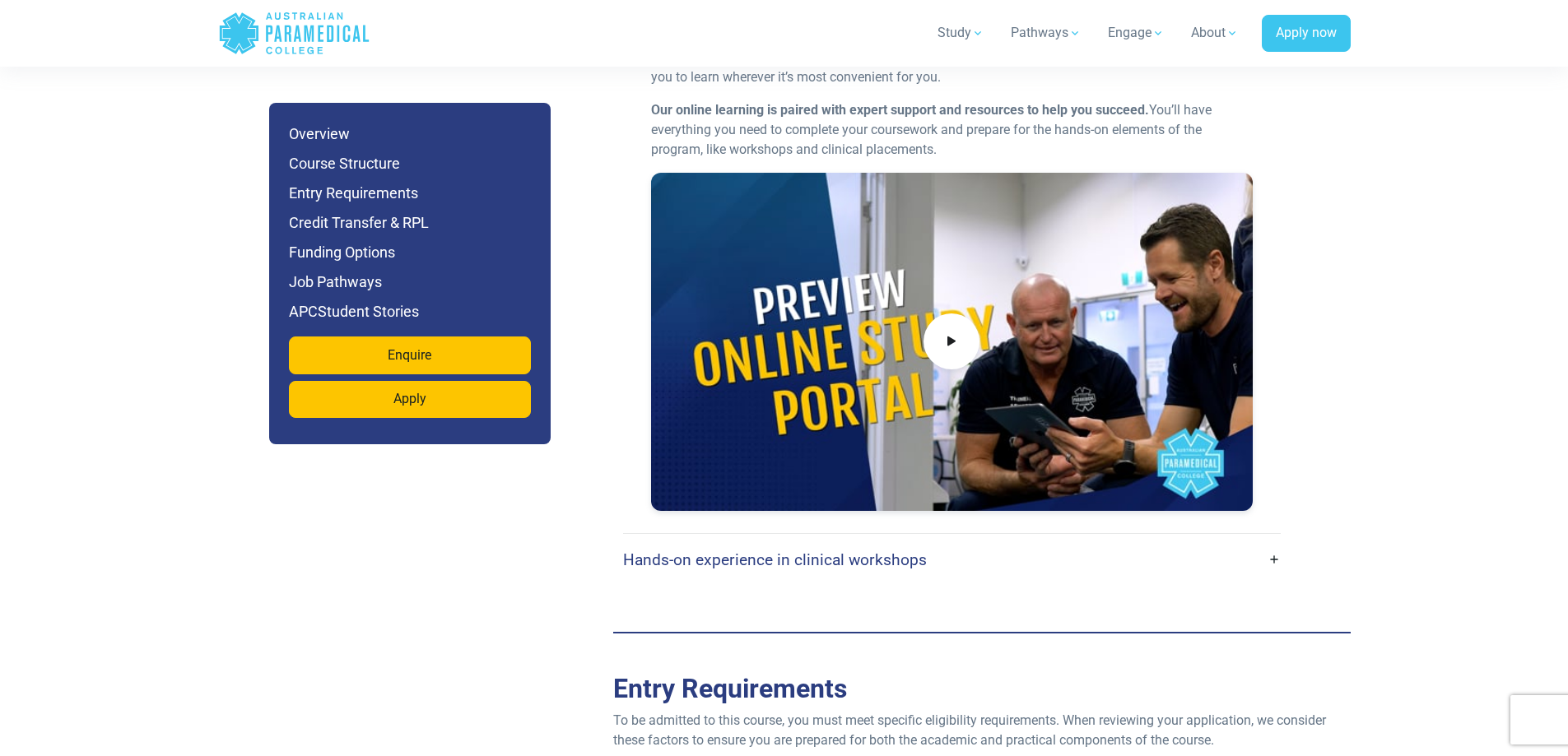
click at [976, 541] on link "Hands-on experience in clinical workshops" at bounding box center [952, 560] width 658 height 39
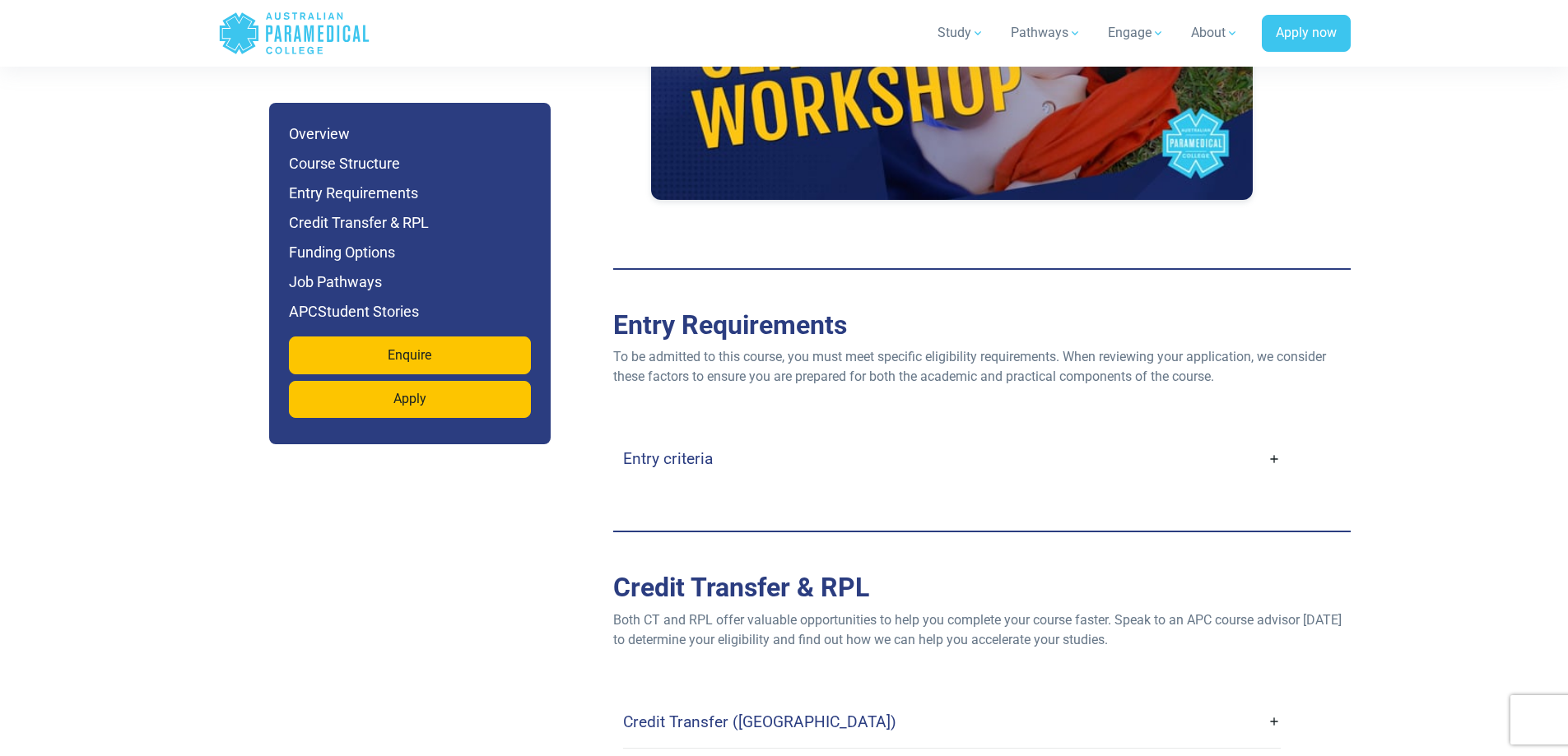
scroll to position [4926, 0]
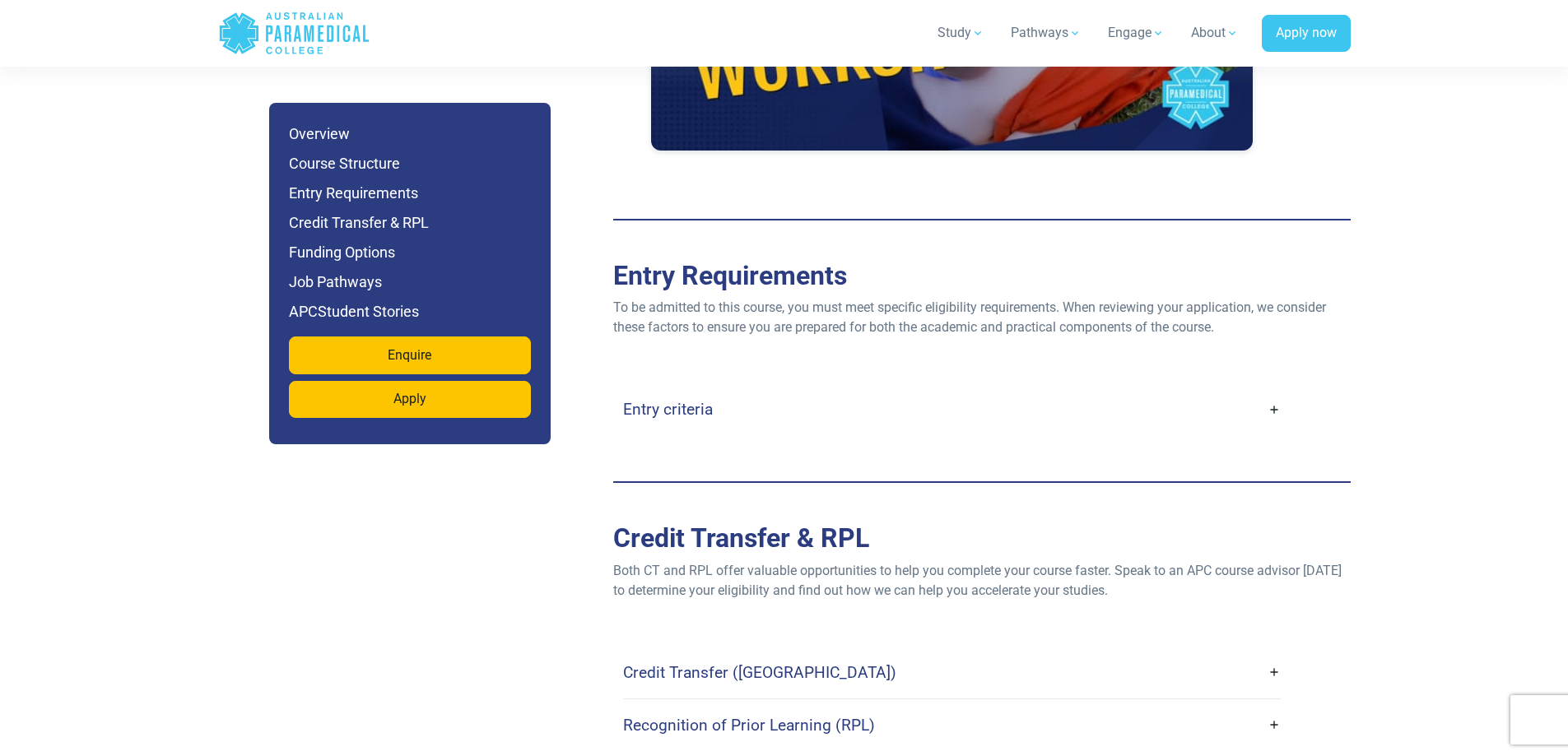
click at [1265, 390] on link "Entry criteria" at bounding box center [952, 409] width 658 height 39
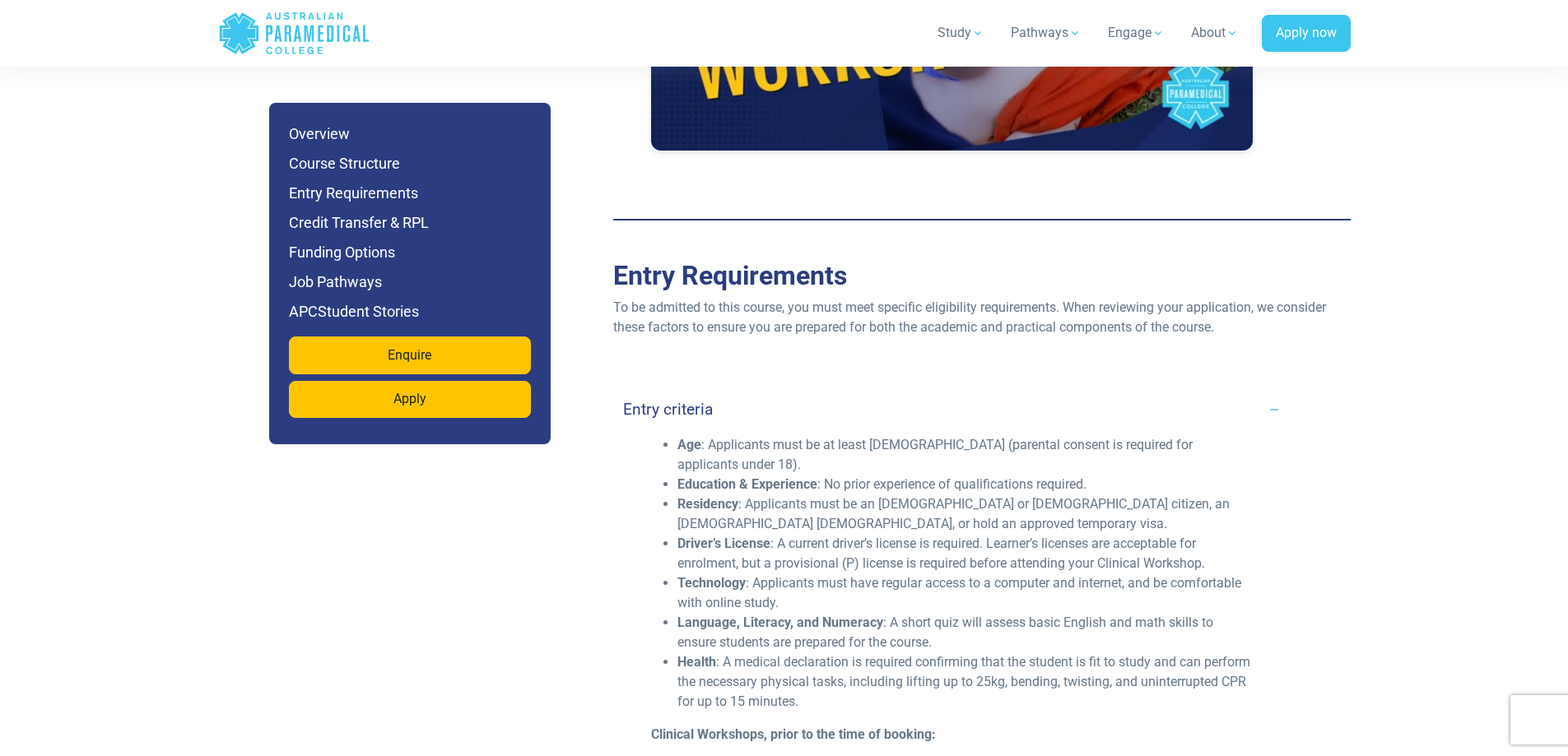
click at [1265, 390] on link "Entry criteria" at bounding box center [952, 409] width 658 height 39
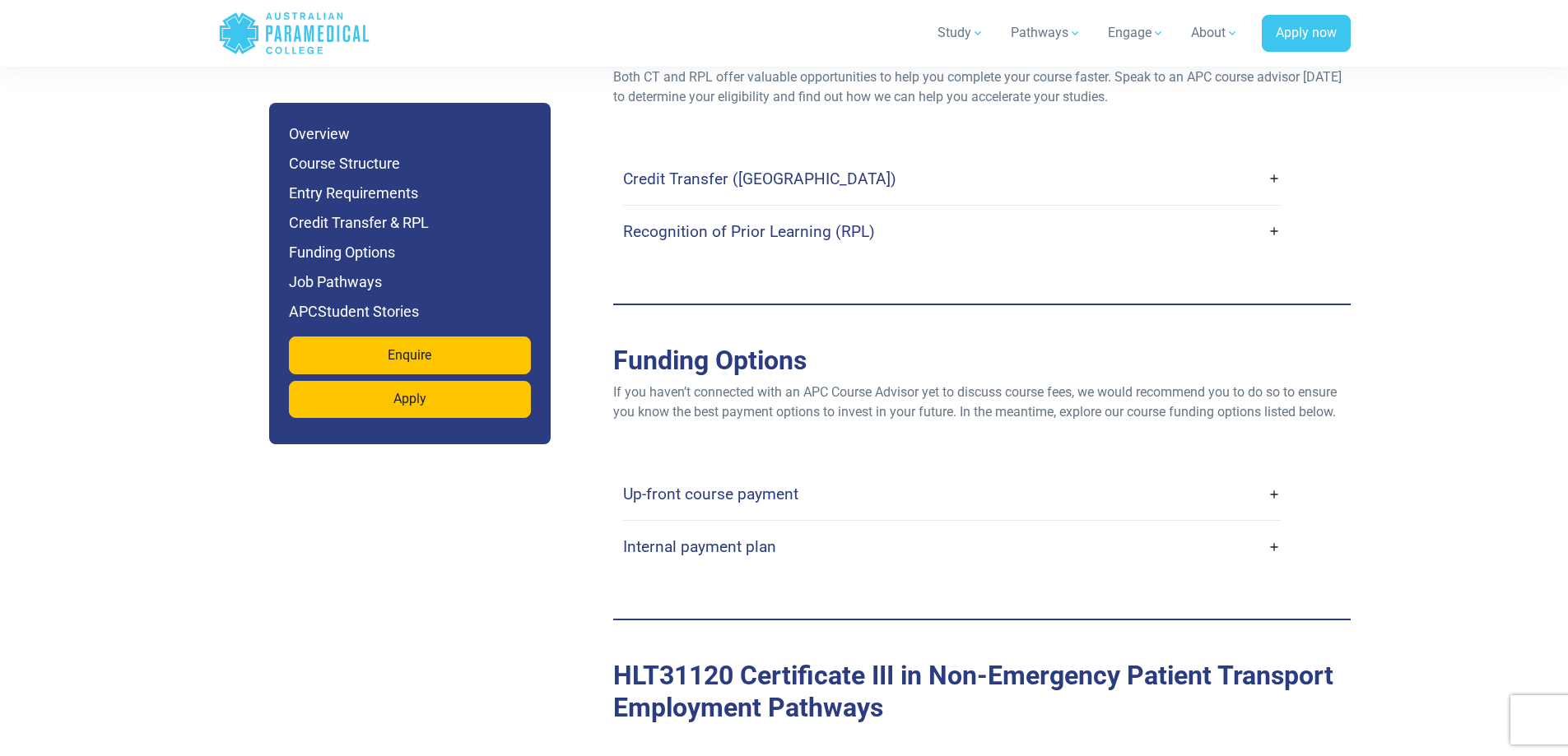
scroll to position [5502, 0]
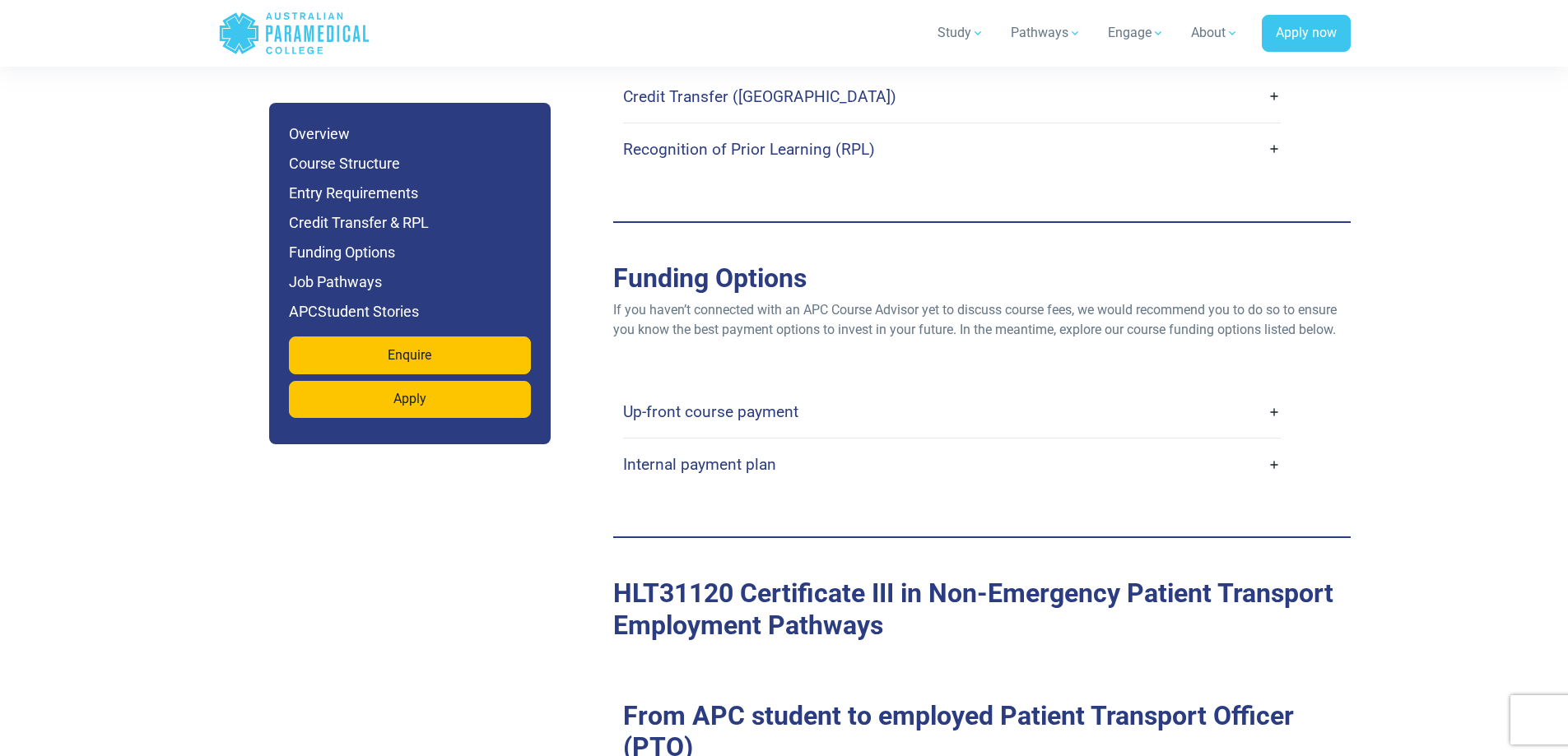
click at [1215, 392] on link "Up-front course payment" at bounding box center [952, 411] width 658 height 39
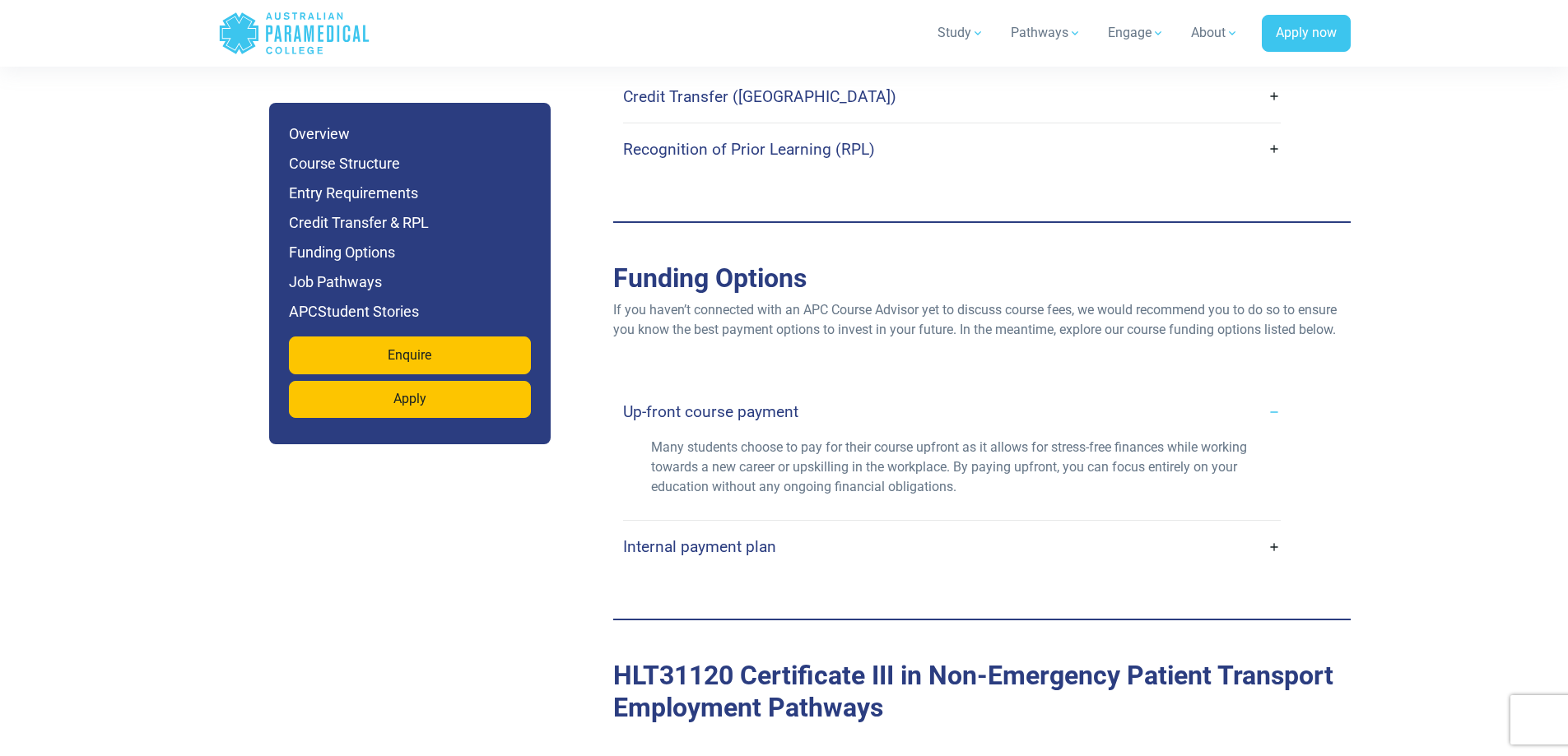
click at [1218, 392] on link "Up-front course payment" at bounding box center [952, 411] width 658 height 39
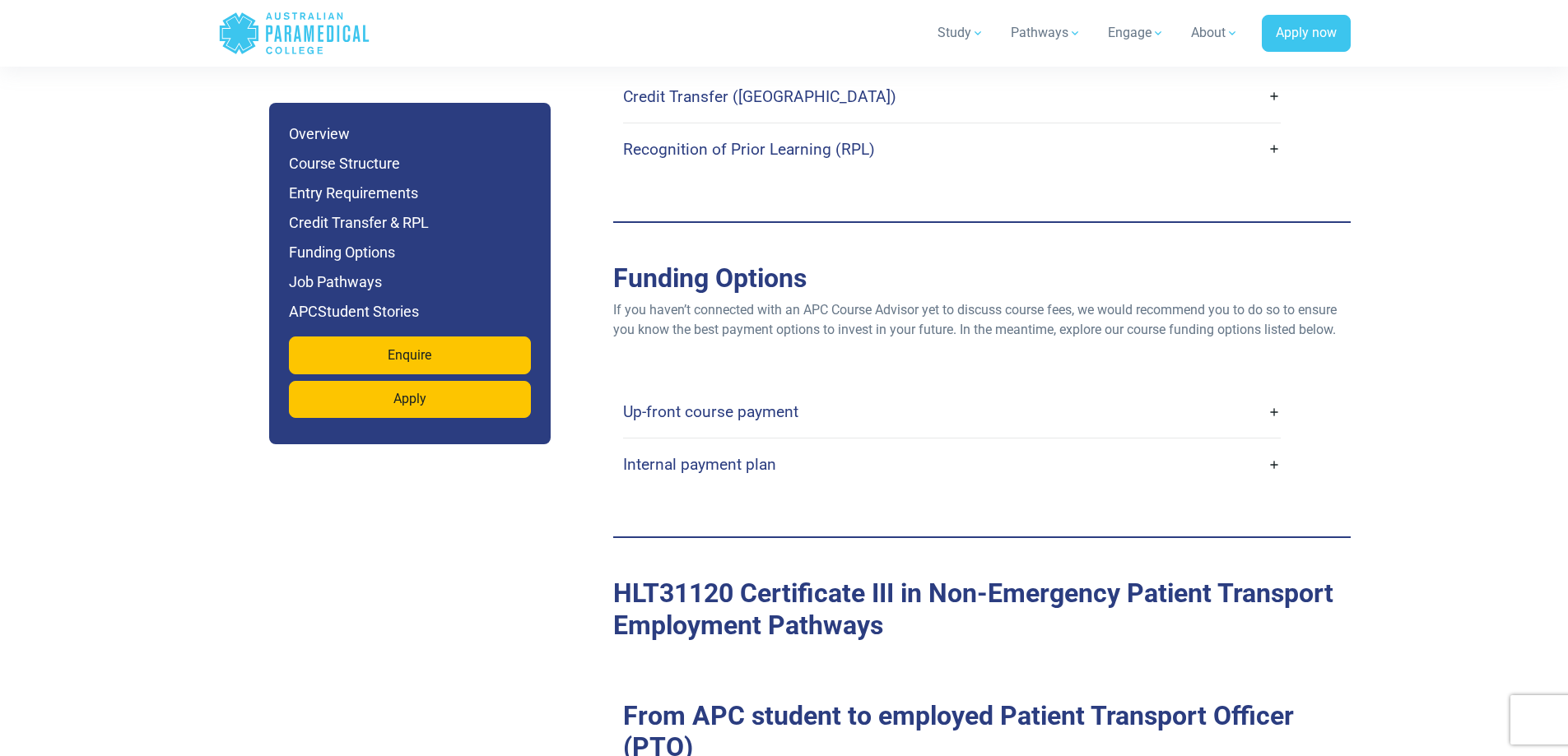
click at [1219, 445] on link "Internal payment plan" at bounding box center [952, 464] width 658 height 39
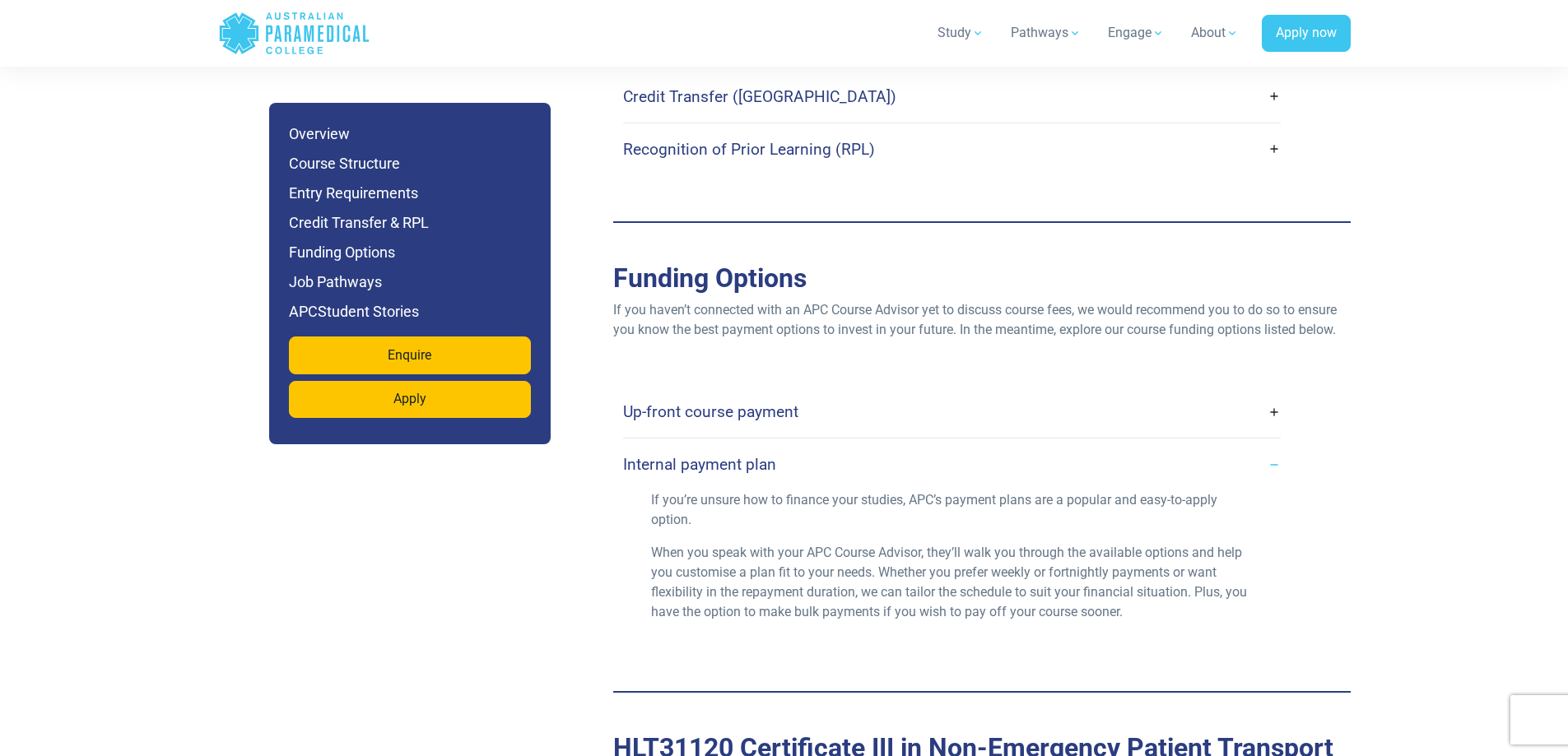
click at [1219, 445] on link "Internal payment plan" at bounding box center [952, 464] width 658 height 39
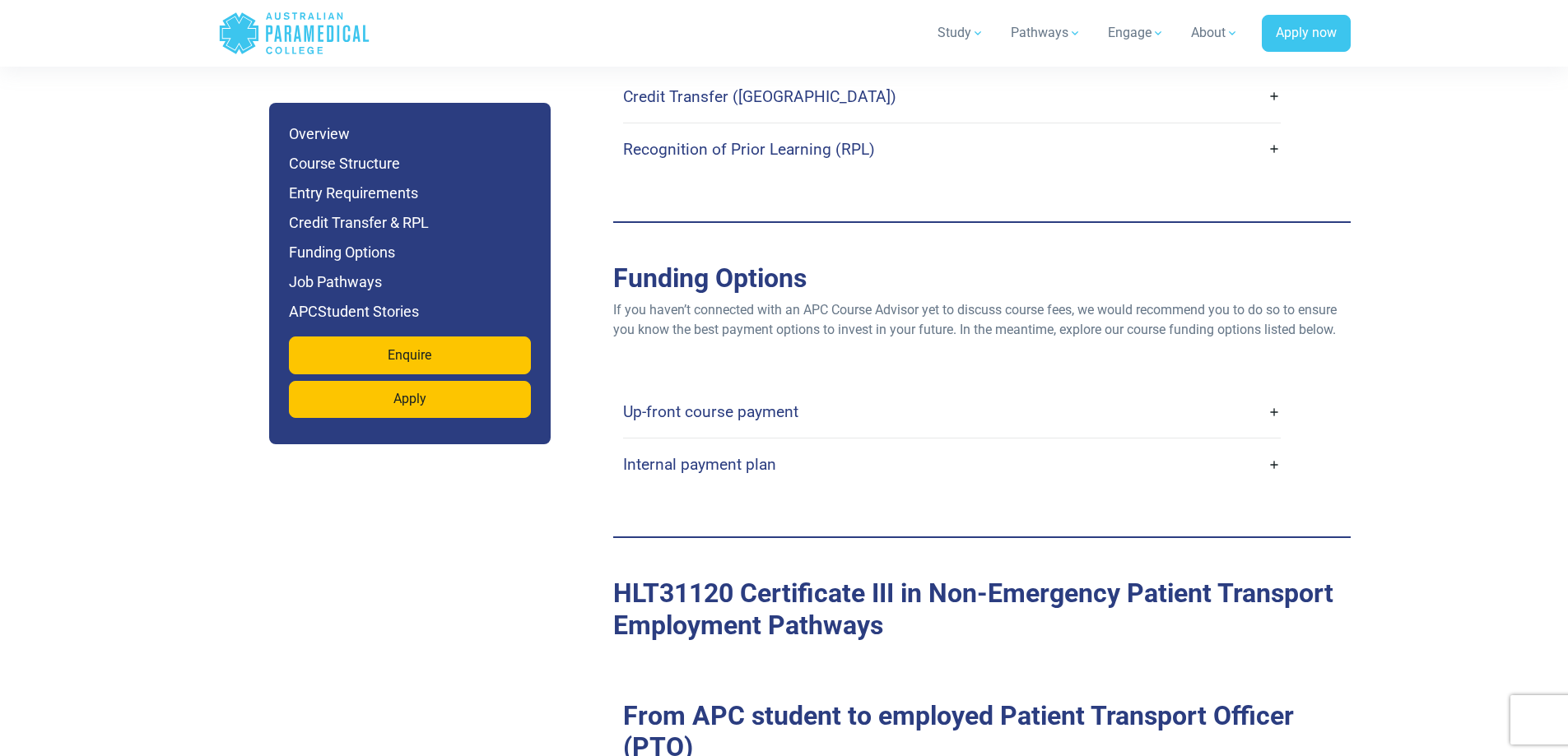
click at [1244, 392] on link "Up-front course payment" at bounding box center [952, 411] width 658 height 39
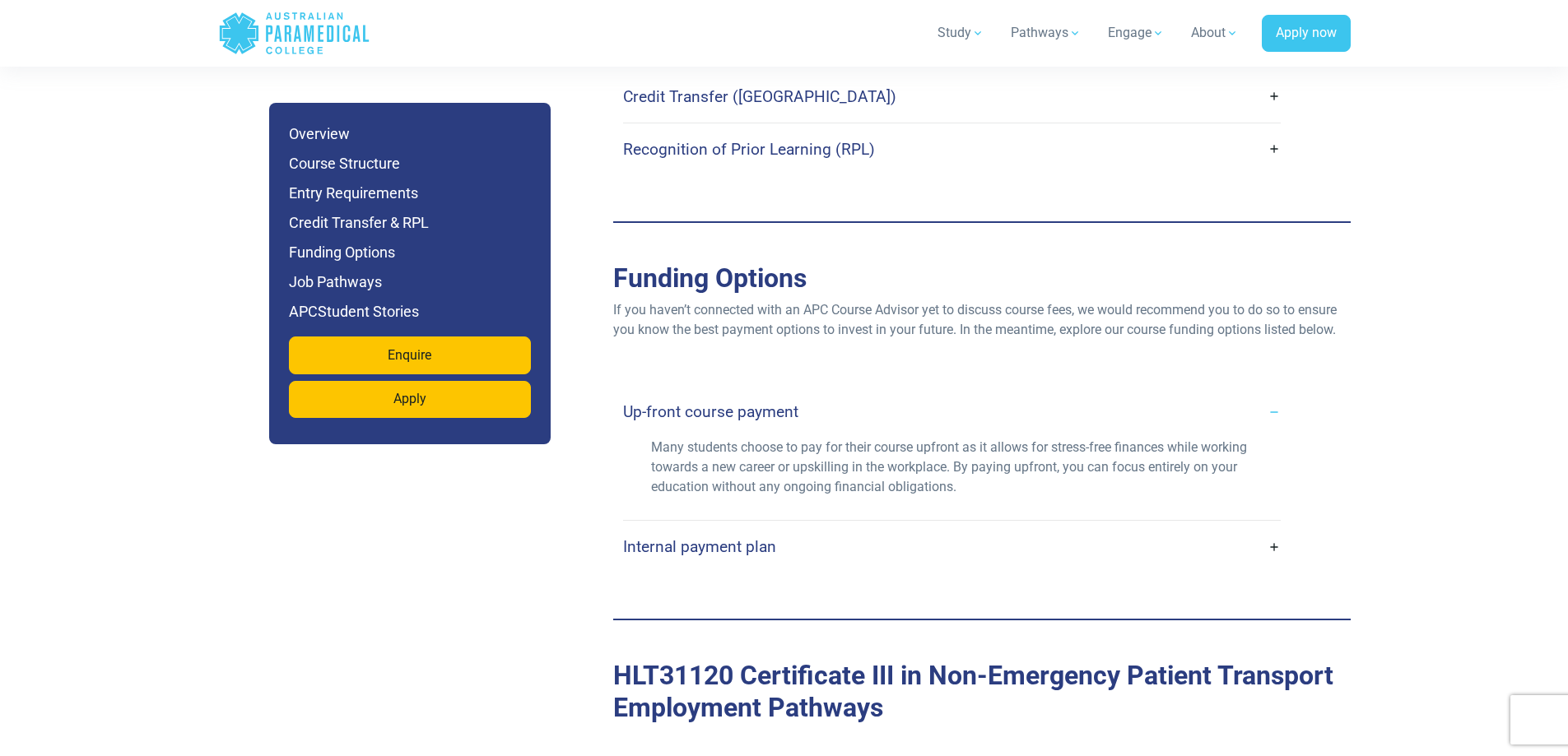
click at [1244, 392] on link "Up-front course payment" at bounding box center [952, 411] width 658 height 39
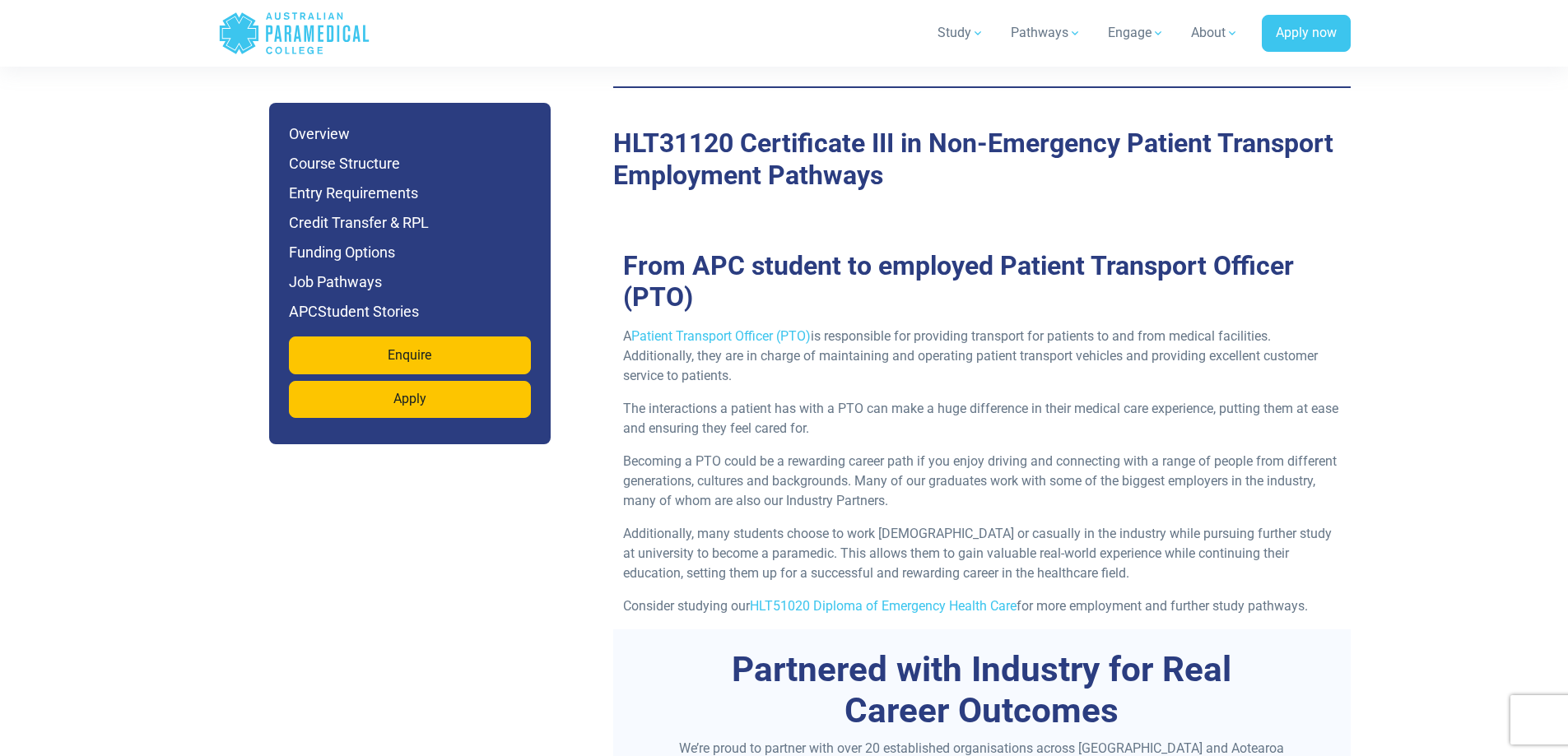
scroll to position [5996, 0]
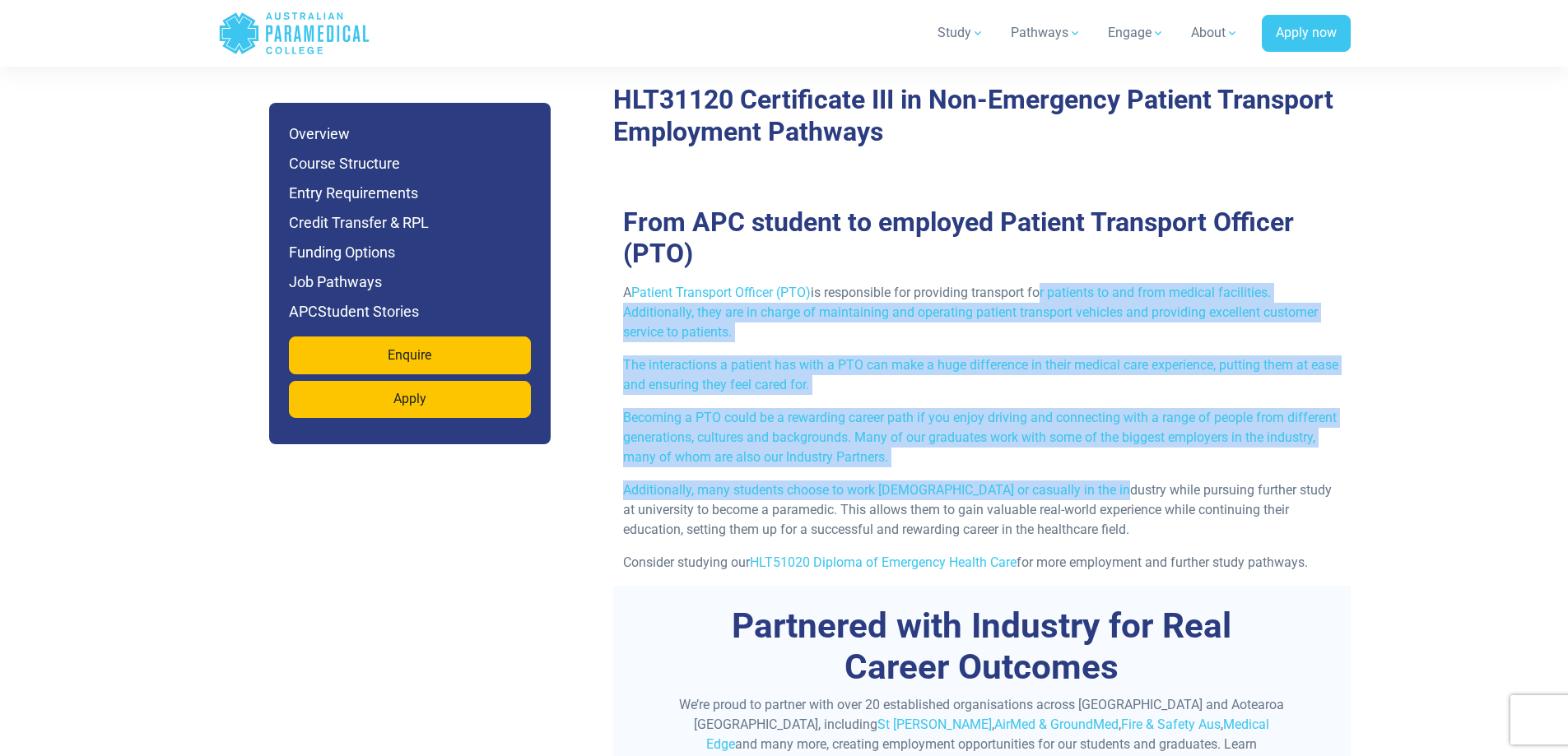
drag, startPoint x: 1040, startPoint y: 258, endPoint x: 1107, endPoint y: 440, distance: 193.9
click at [1107, 440] on div "A Patient Transport Officer (PTO) is responsible for providing transport for pa…" at bounding box center [982, 434] width 737 height 303
click at [1107, 481] on p "Additionally, many students choose to work [DEMOGRAPHIC_DATA] or casually in th…" at bounding box center [982, 510] width 718 height 59
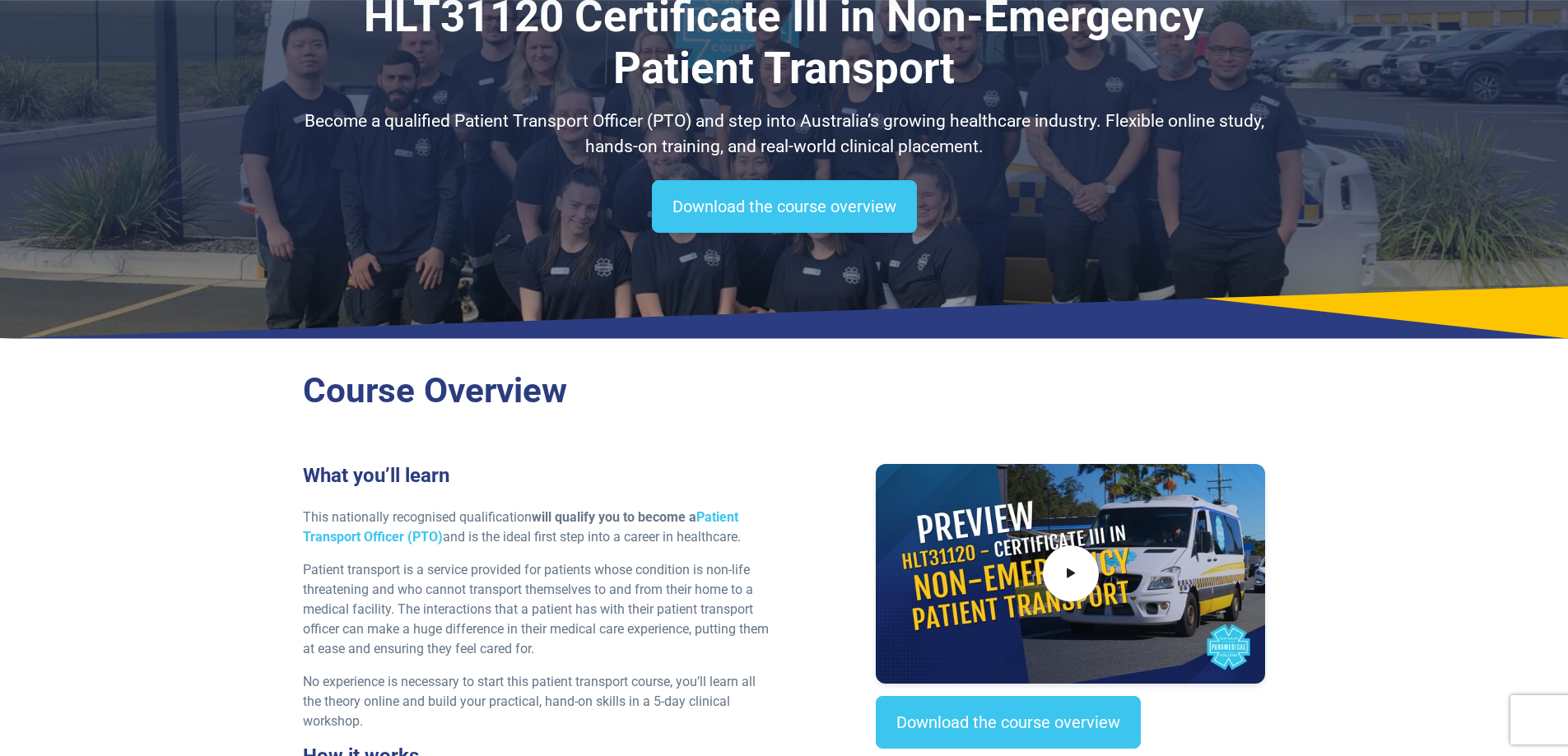
scroll to position [103, 0]
